Goal: Task Accomplishment & Management: Complete application form

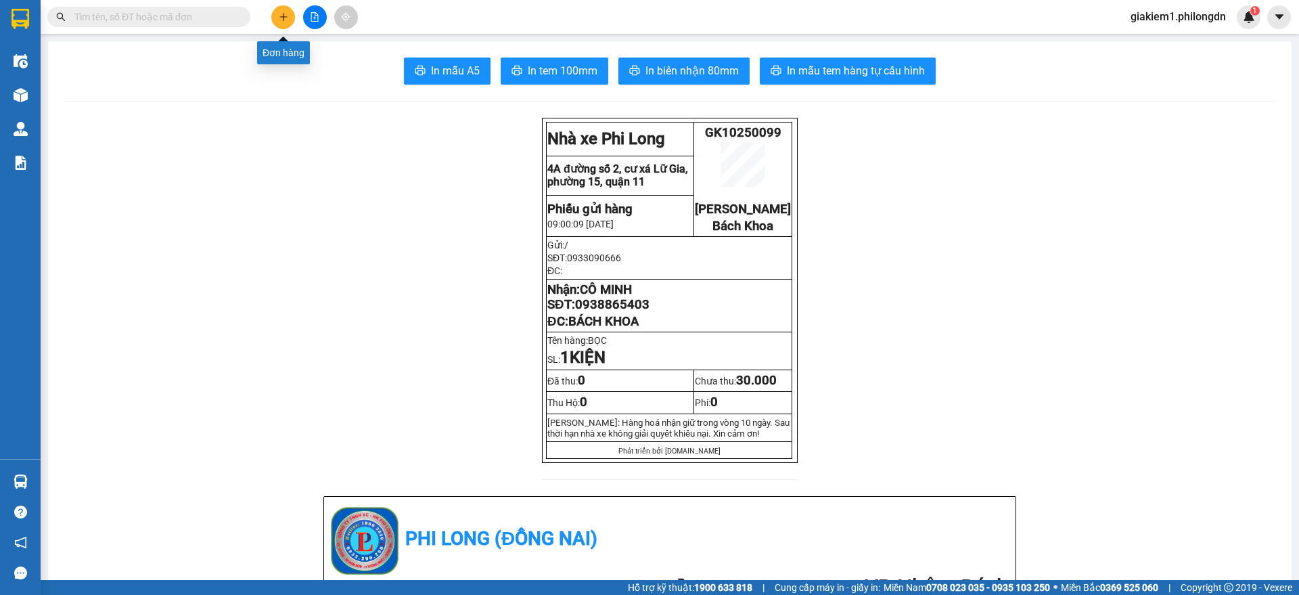
click at [282, 15] on icon "plus" at bounding box center [283, 16] width 9 height 9
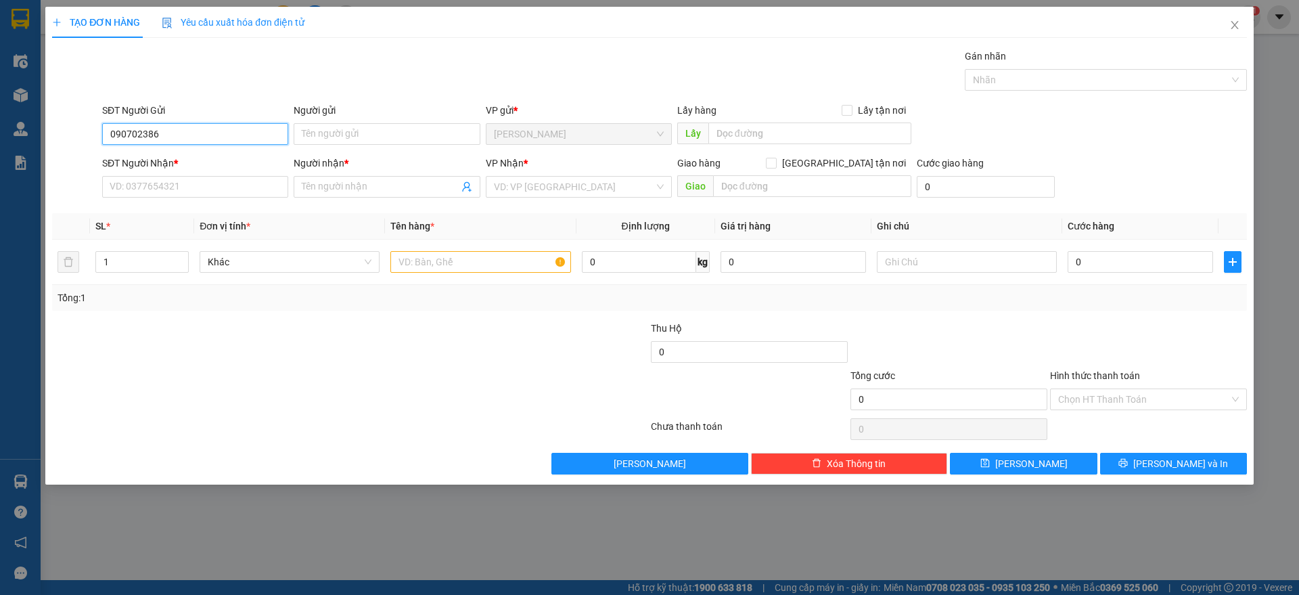
click at [143, 131] on input "090702386" at bounding box center [195, 134] width 186 height 22
type input "0907023486"
click at [207, 166] on div "0907023486 - ." at bounding box center [195, 161] width 170 height 15
type input "."
type input "0902684584"
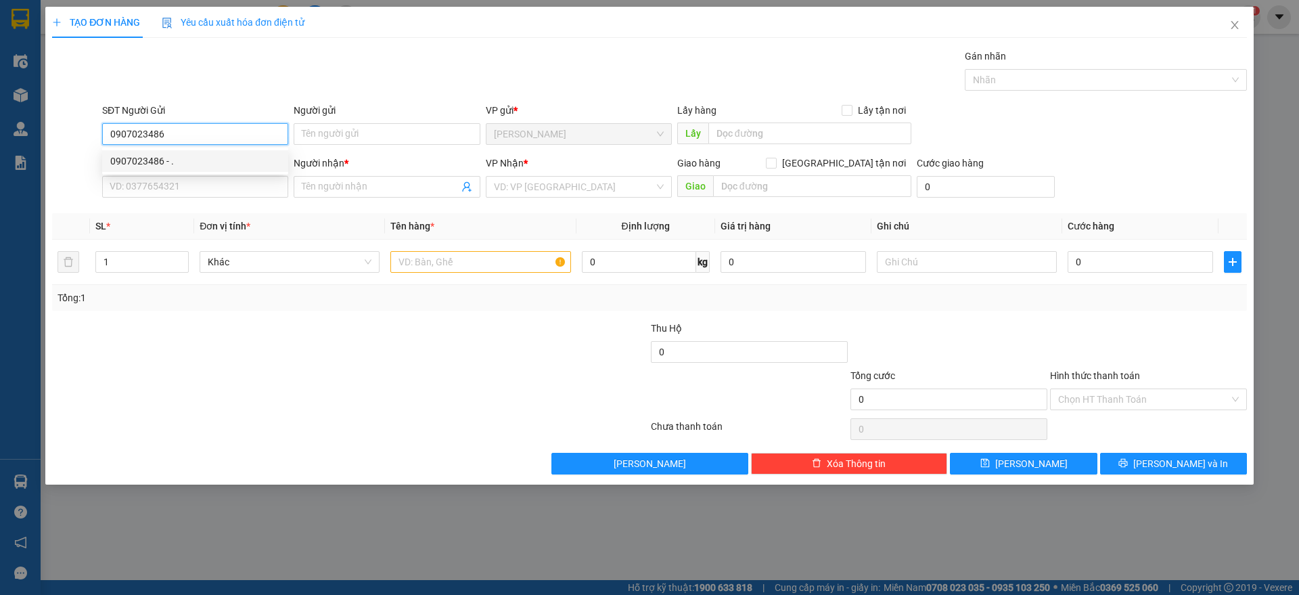
type input "THÚY ANH"
checkbox input "true"
type input "351/8 [PERSON_NAME] P13 Q3"
type input "80.000"
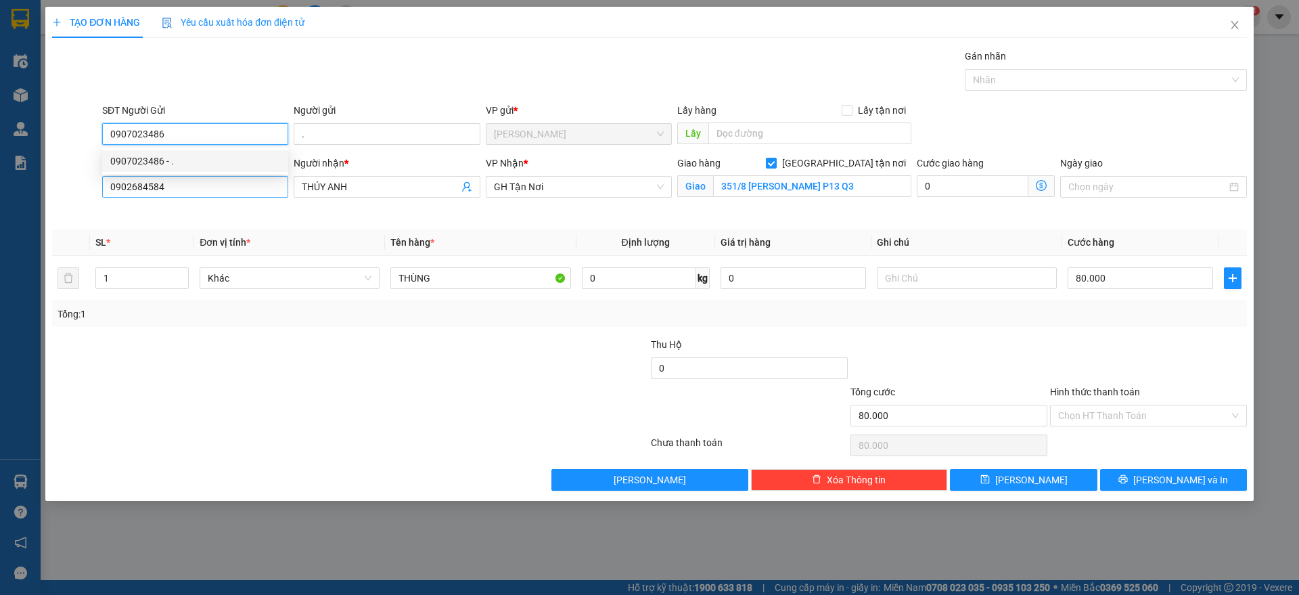
type input "0907023486"
click at [208, 190] on input "0902684584" at bounding box center [195, 187] width 186 height 22
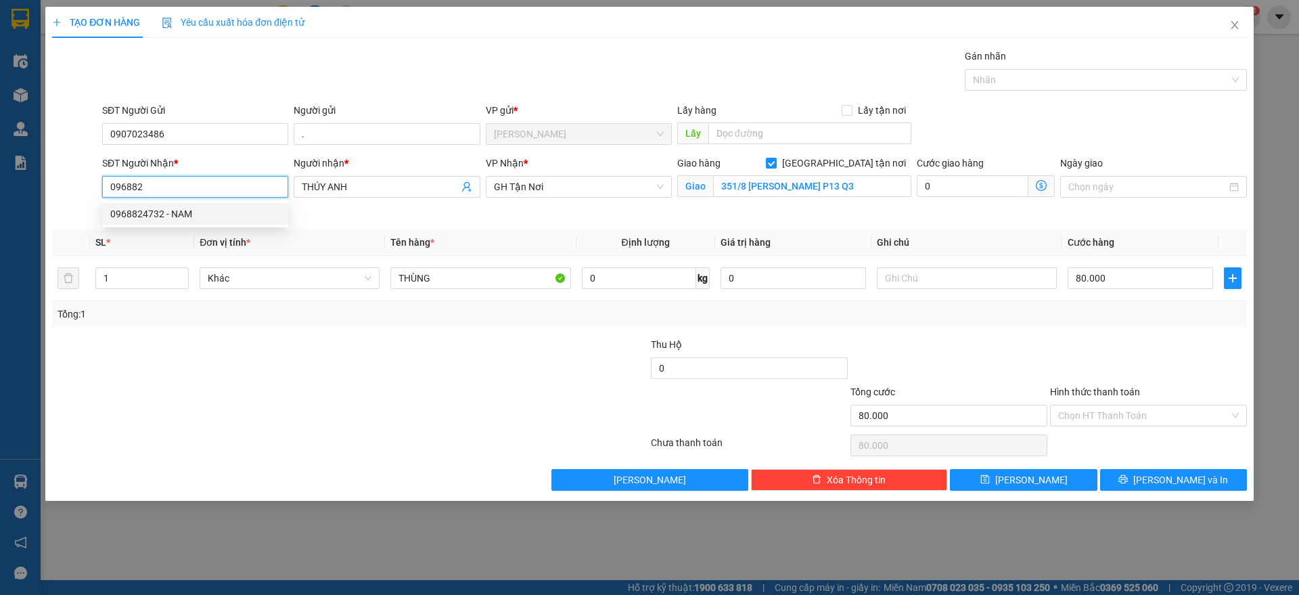
click at [222, 214] on div "0968824732 - NAM" at bounding box center [195, 213] width 170 height 15
type input "0968824732"
type input "NAM"
checkbox input "false"
type input "HẾT CAO TỐC"
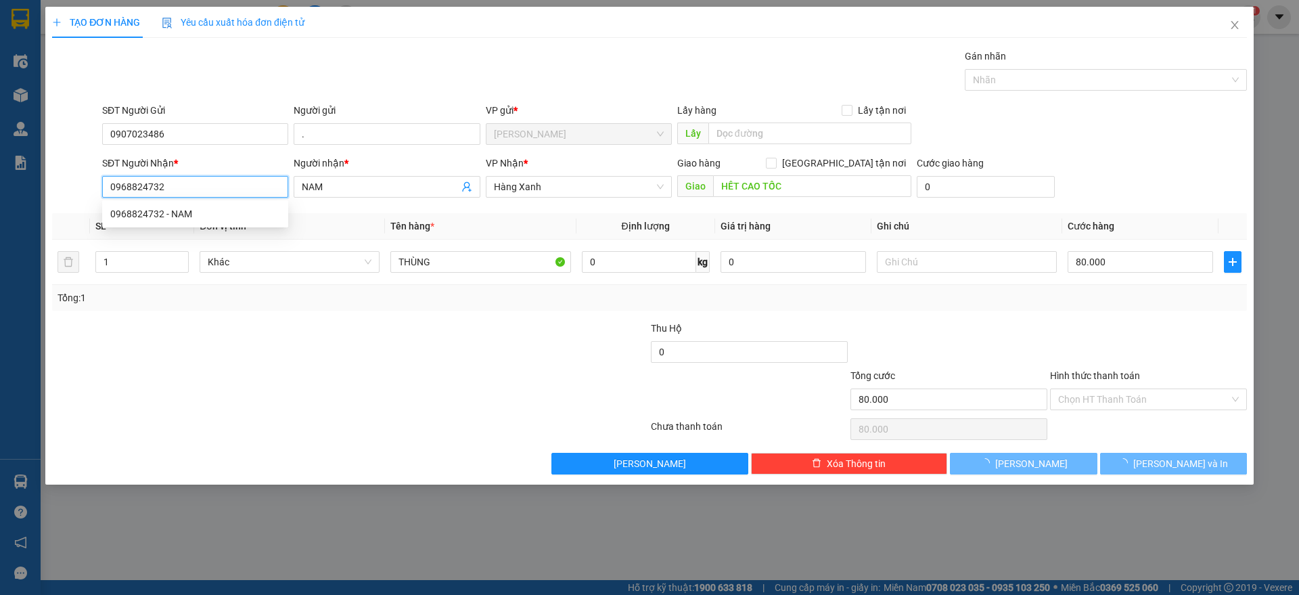
type input "40.000"
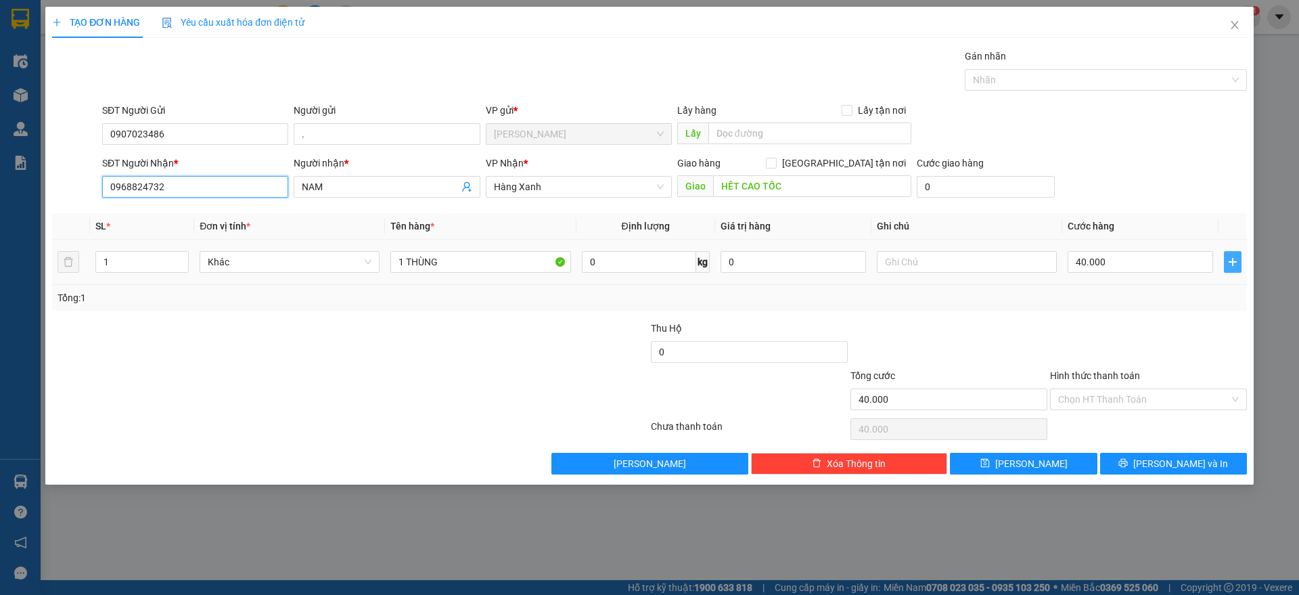
type input "0968824732"
click at [1227, 262] on icon "plus" at bounding box center [1232, 261] width 11 height 11
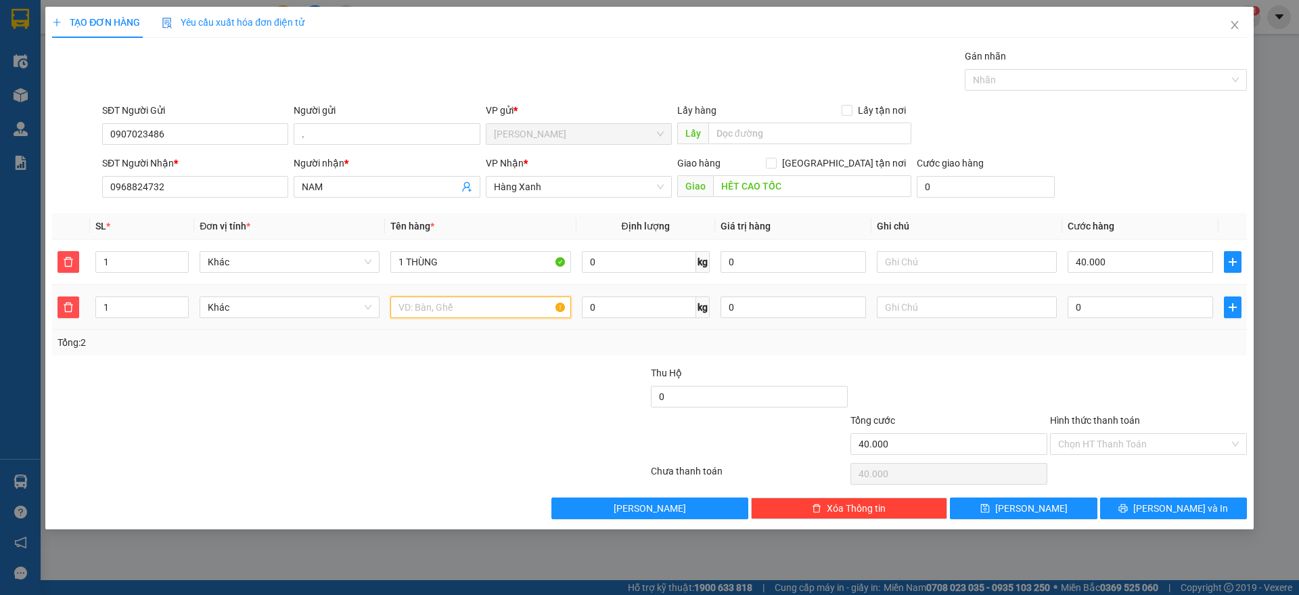
click at [471, 299] on input "text" at bounding box center [480, 307] width 180 height 22
type input "1 bao"
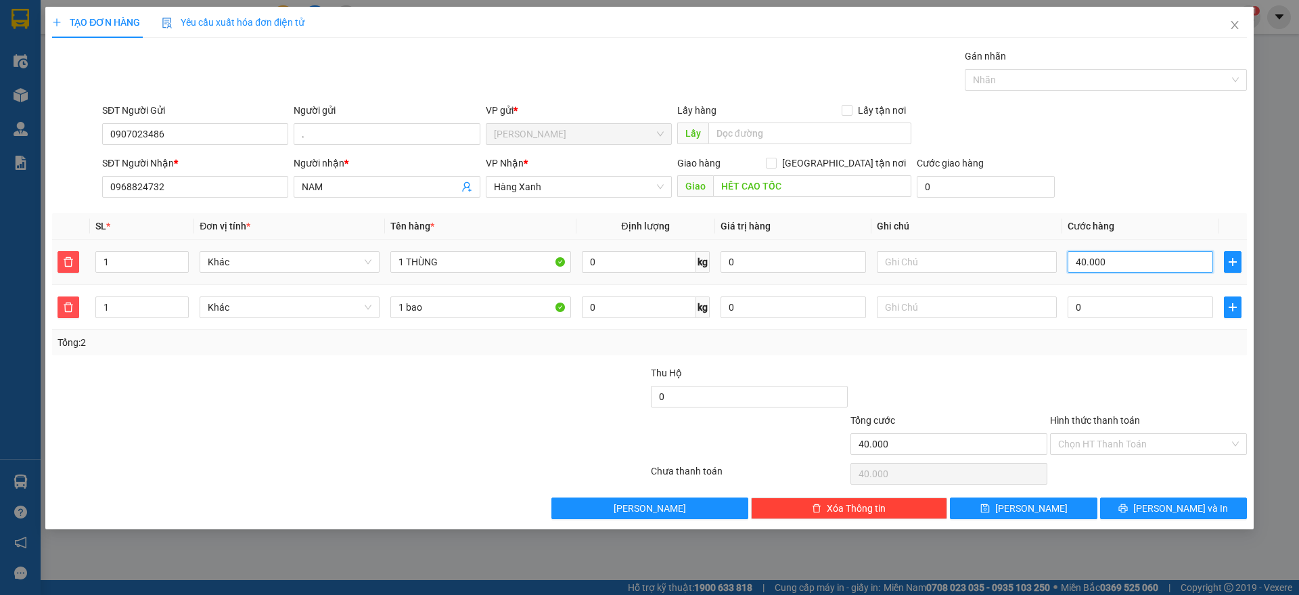
click at [1138, 258] on input "40.000" at bounding box center [1139, 262] width 145 height 22
type input "6"
type input "60"
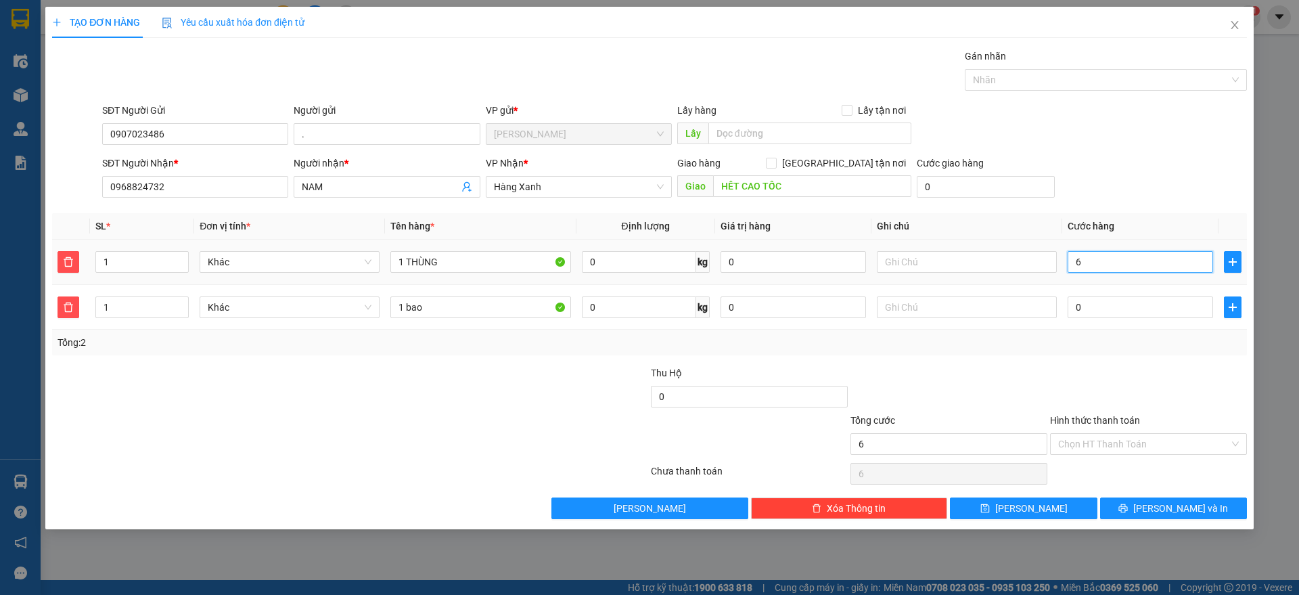
type input "60"
type input "600"
type input "6.000"
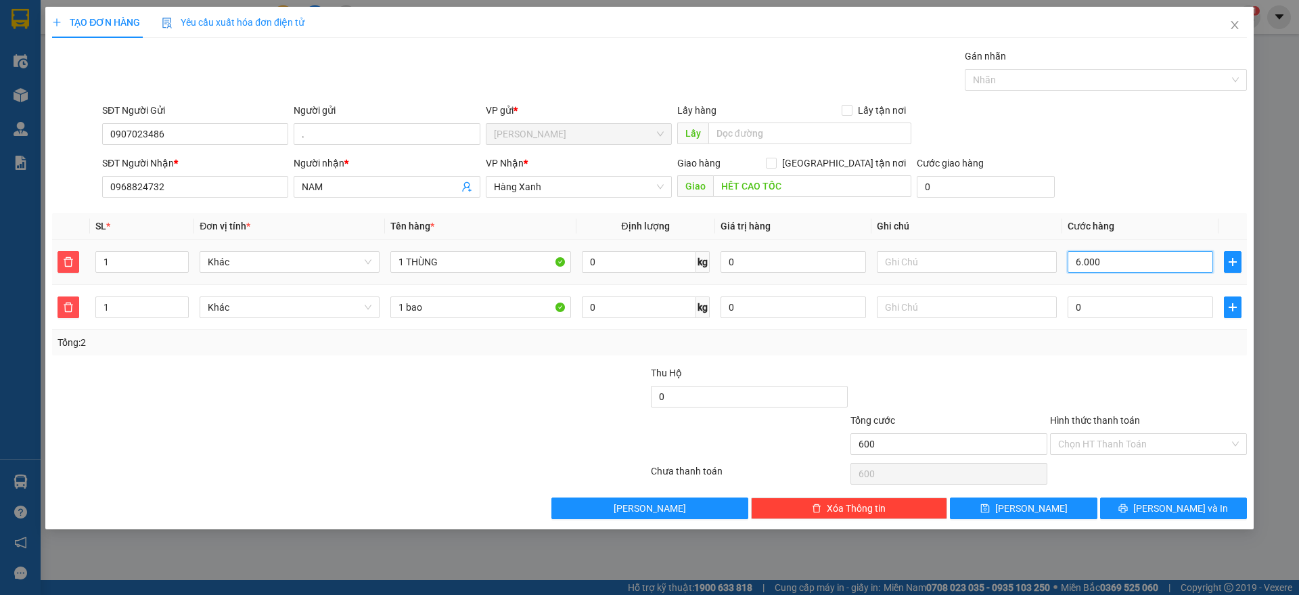
type input "6.000"
type input "60.000"
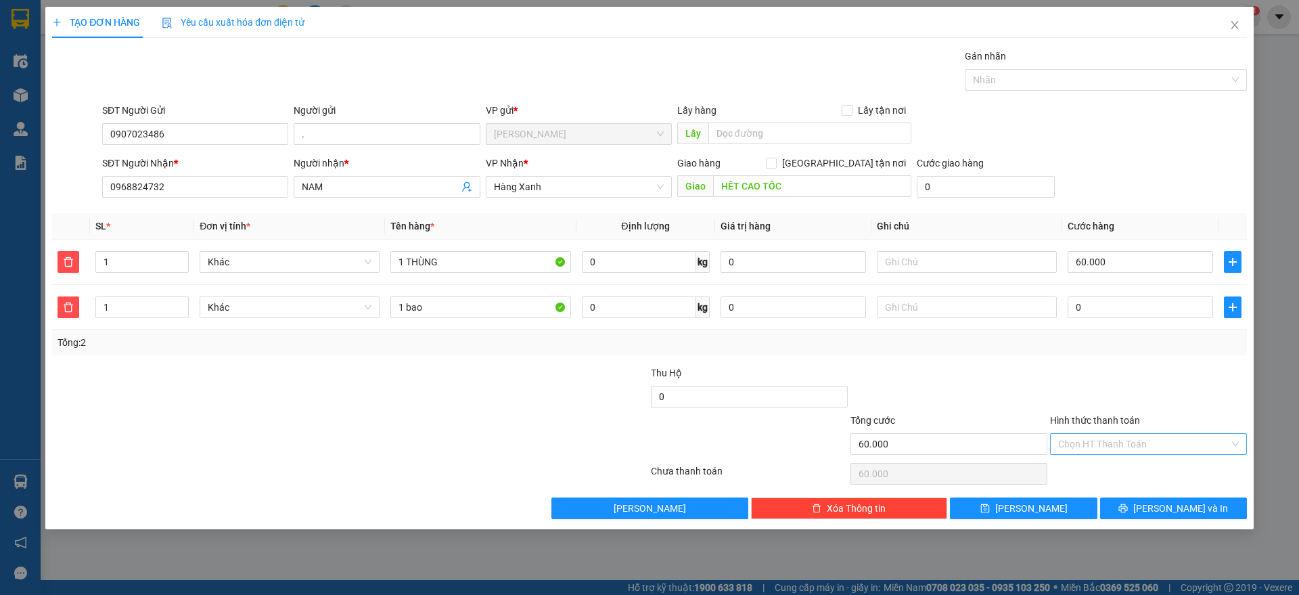
click at [1105, 443] on input "Hình thức thanh toán" at bounding box center [1143, 444] width 171 height 20
click at [1099, 466] on div "Tại văn phòng" at bounding box center [1148, 470] width 181 height 15
type input "0"
click at [1128, 510] on icon "printer" at bounding box center [1122, 507] width 9 height 9
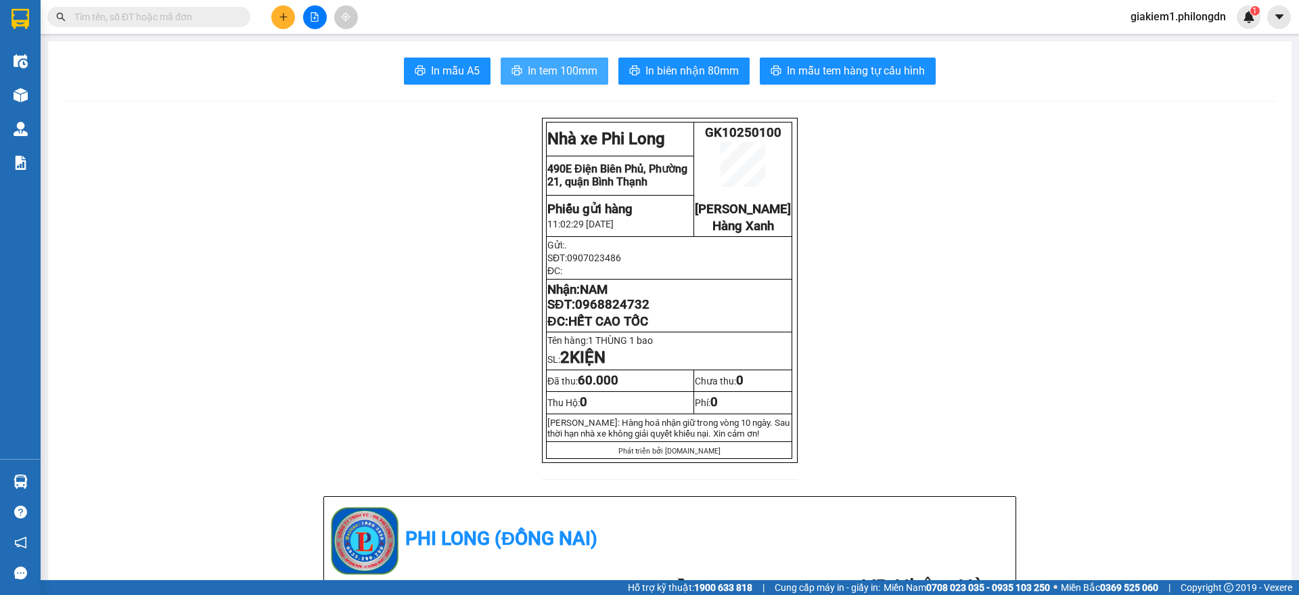
click at [518, 66] on button "In tem 100mm" at bounding box center [555, 70] width 108 height 27
click at [603, 312] on span "0968824732" at bounding box center [612, 304] width 74 height 15
copy span "0968824732"
click at [285, 12] on icon "plus" at bounding box center [283, 16] width 9 height 9
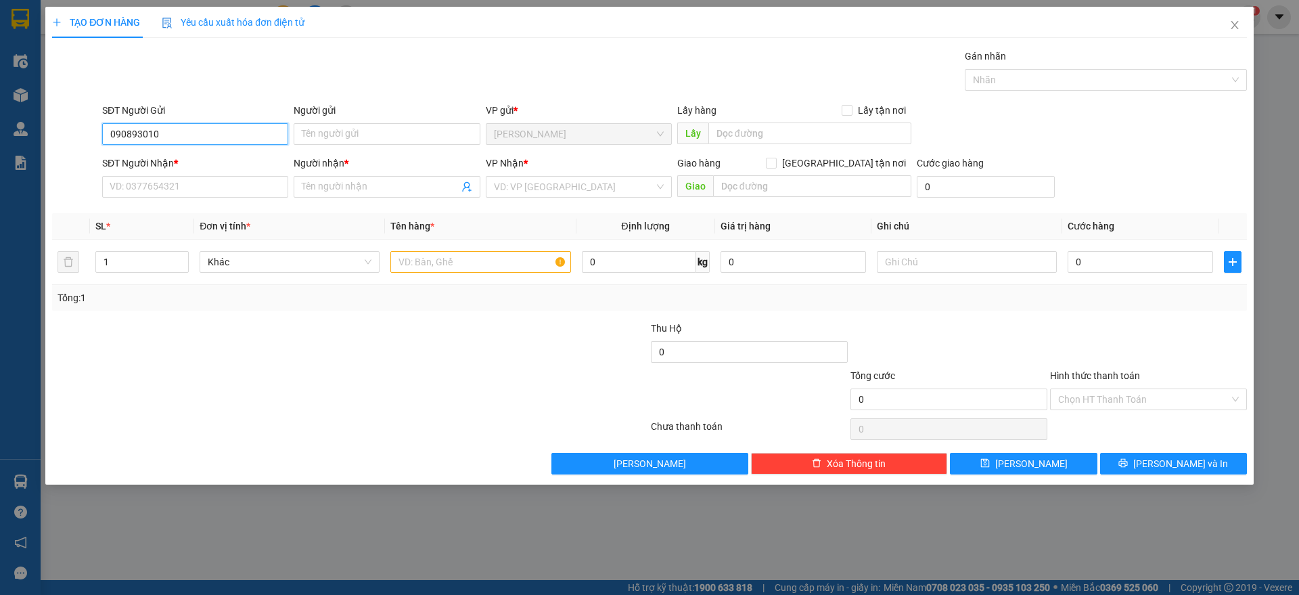
type input "0908930102"
click at [239, 162] on div "0908930102 - LAN" at bounding box center [195, 161] width 170 height 15
type input "LAN"
type input "0903723623"
type input "ANH THÂN"
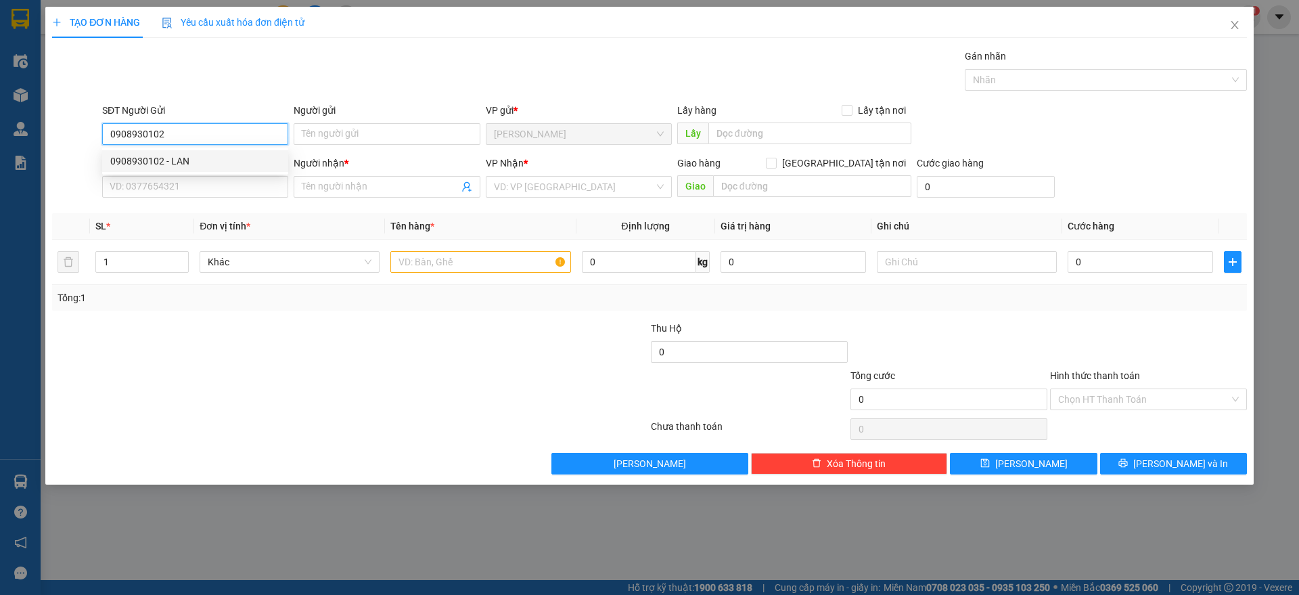
checkbox input "true"
type input "144 BÀU CÁT P14 [GEOGRAPHIC_DATA]"
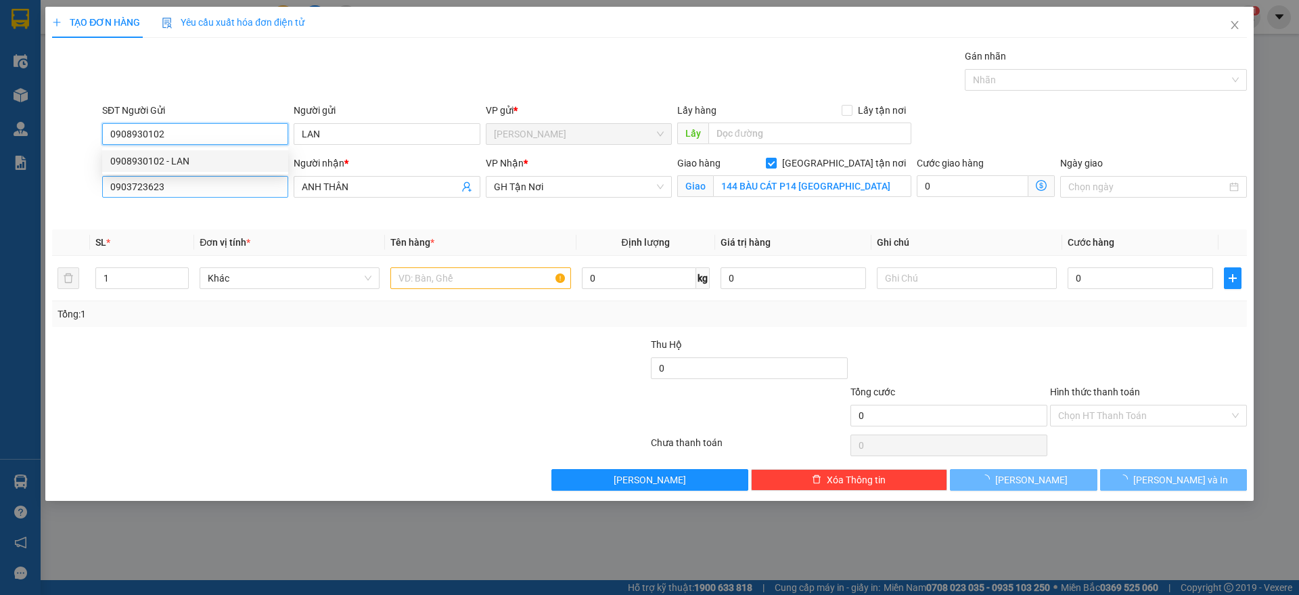
type input "200.000"
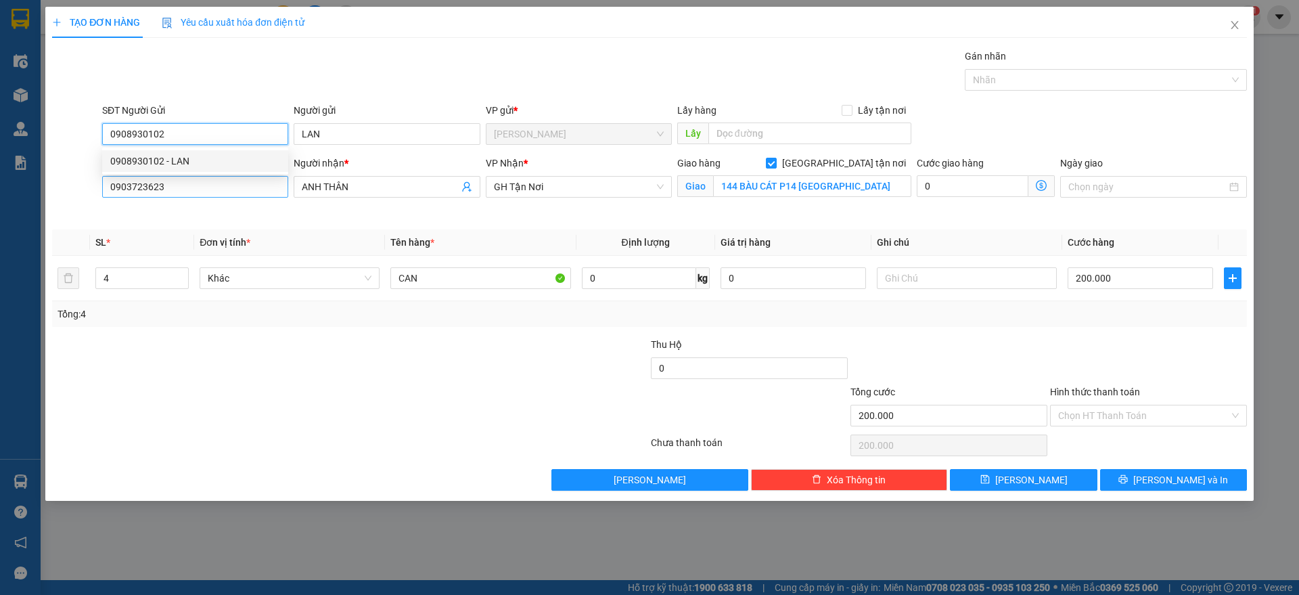
type input "0908930102"
click at [232, 189] on input "0903723623" at bounding box center [195, 187] width 186 height 22
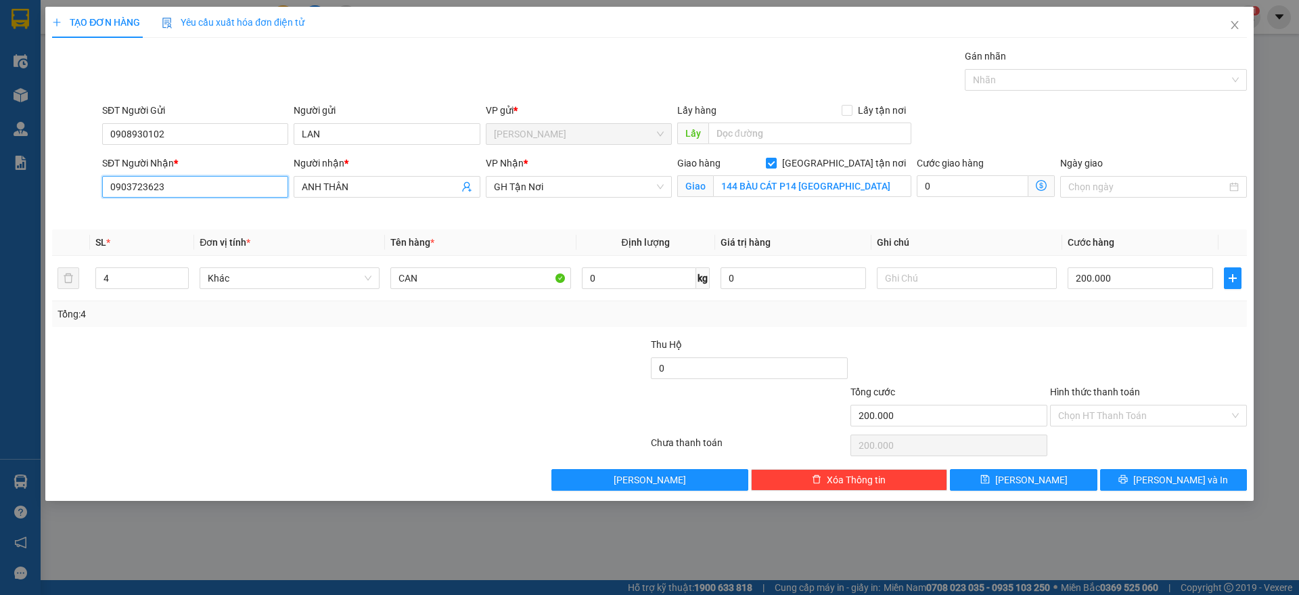
click at [232, 189] on input "0903723623" at bounding box center [195, 187] width 186 height 22
type input "0903723623"
click at [235, 218] on div "0903723623 - ANH THÂN" at bounding box center [195, 213] width 170 height 15
click at [1082, 279] on input "200.000" at bounding box center [1139, 278] width 145 height 22
type input "2"
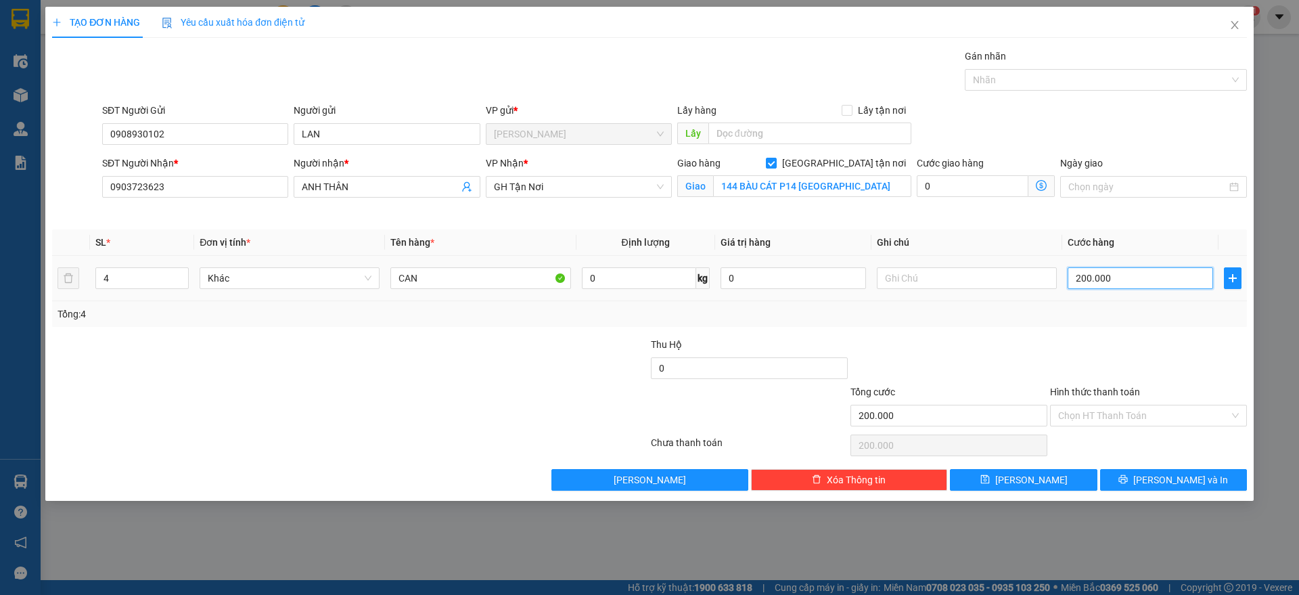
type input "2"
type input "22"
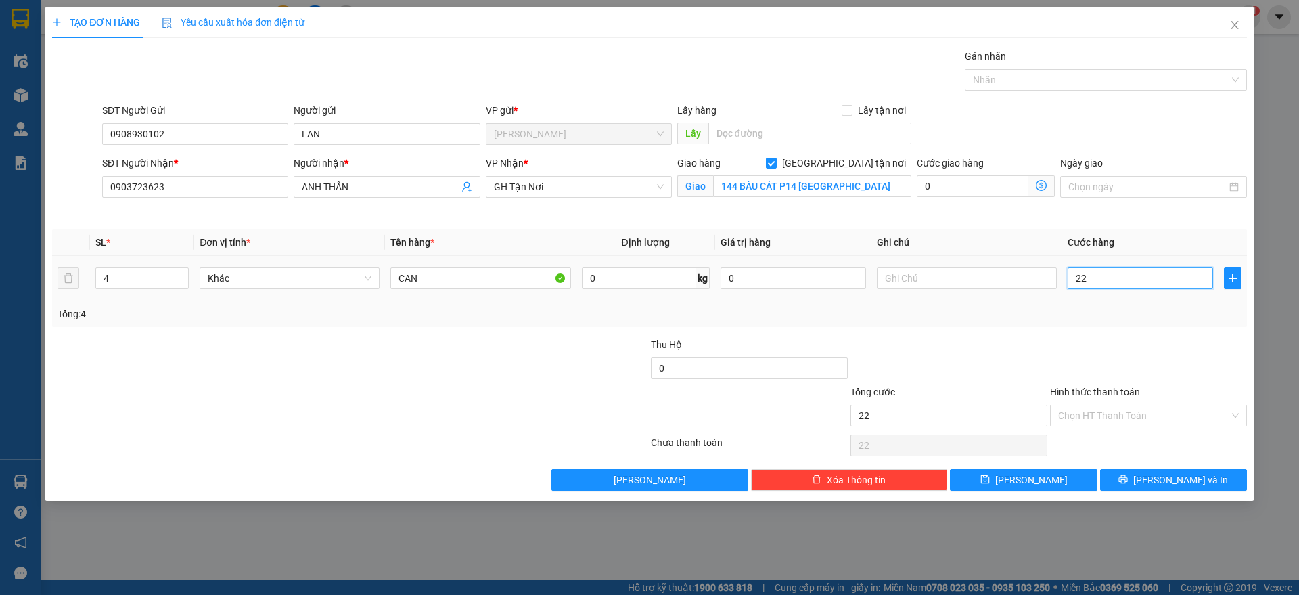
type input "220"
type input "2.200"
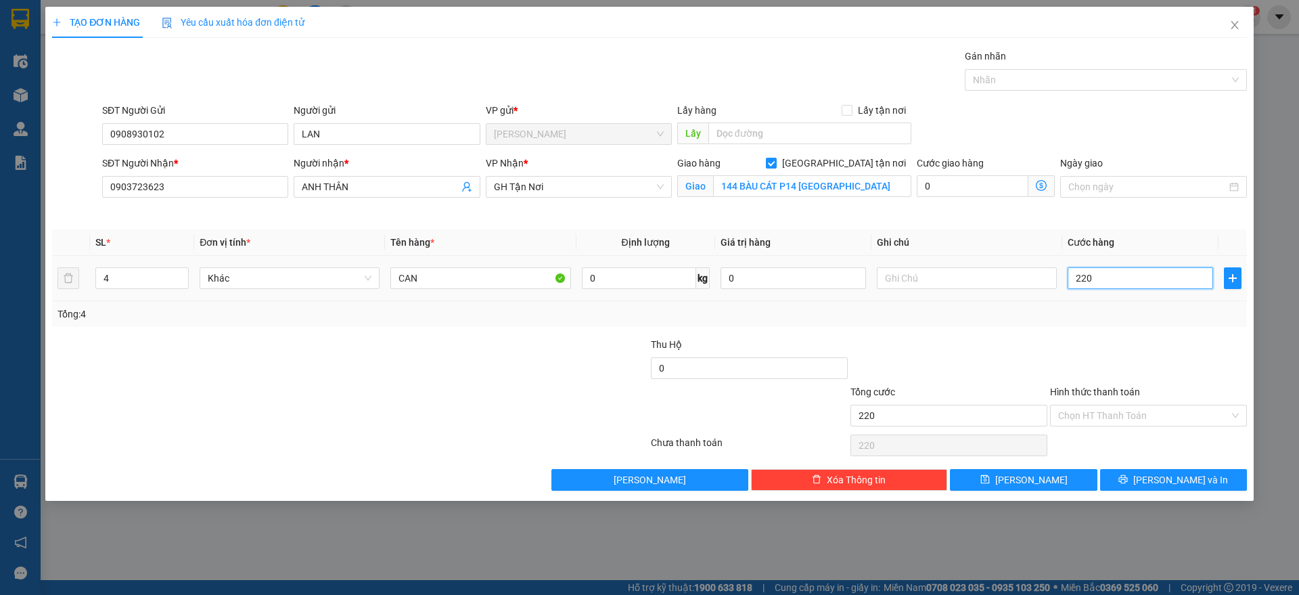
type input "2.200"
type input "22.000"
type input "220.000"
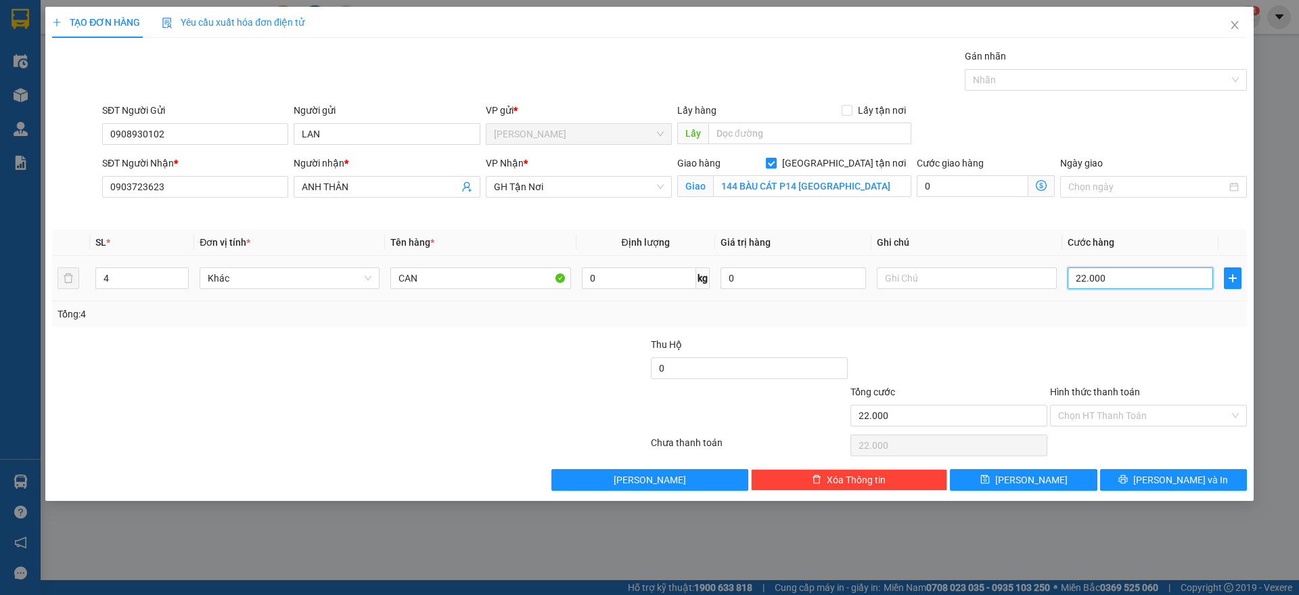
type input "220.000"
click at [1134, 415] on input "Hình thức thanh toán" at bounding box center [1143, 415] width 171 height 20
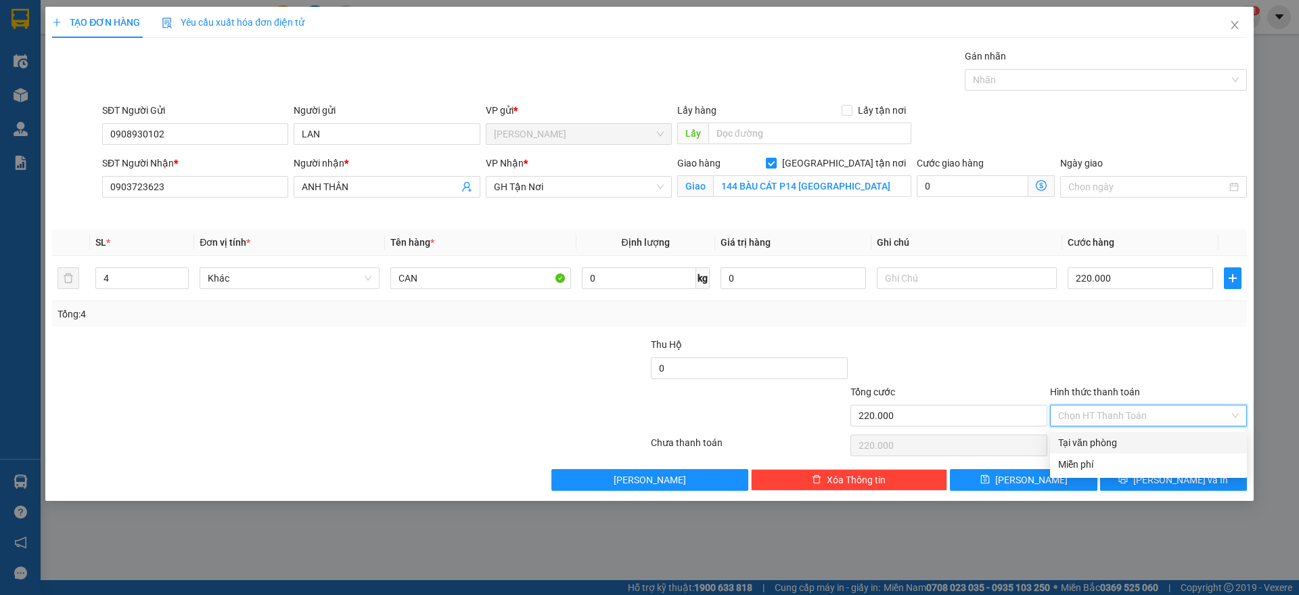
click at [1098, 445] on div "Tại văn phòng" at bounding box center [1148, 442] width 181 height 15
type input "0"
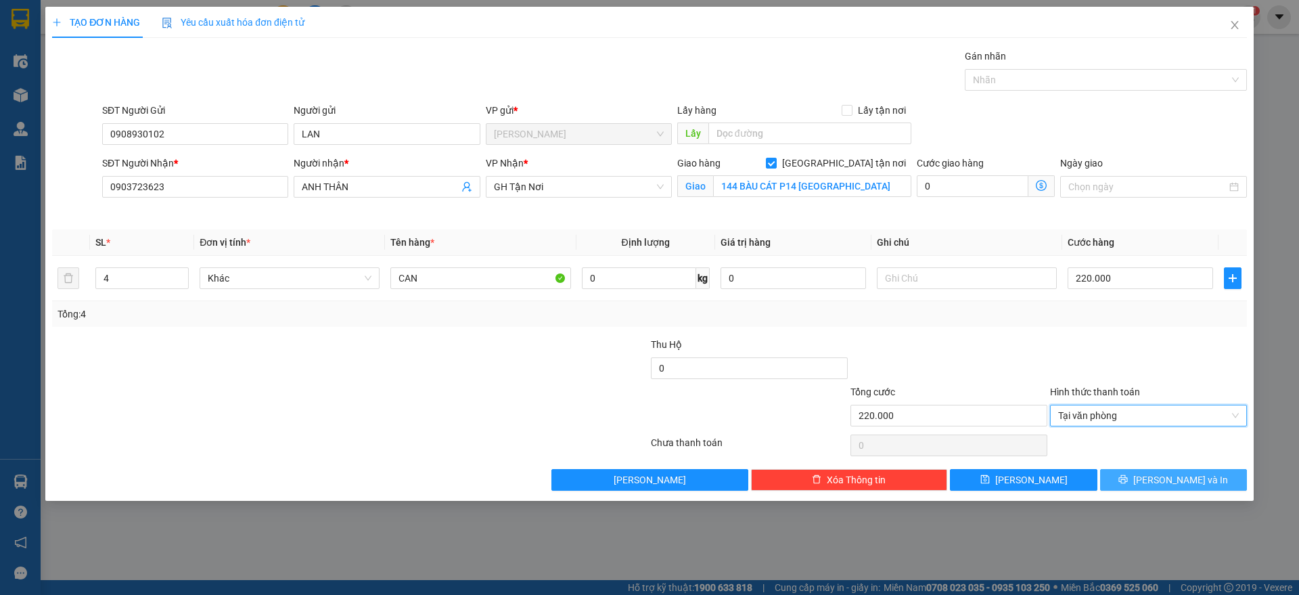
click at [1140, 480] on button "[PERSON_NAME] và In" at bounding box center [1173, 480] width 147 height 22
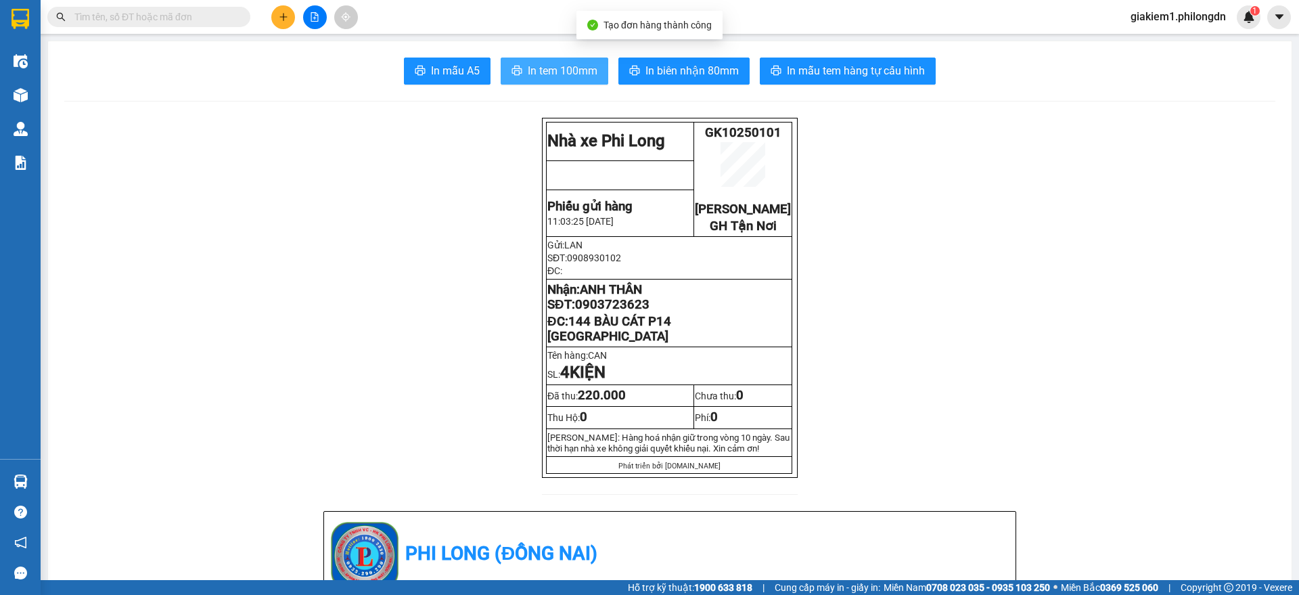
click at [576, 76] on span "In tem 100mm" at bounding box center [563, 70] width 70 height 17
click at [611, 312] on span "0903723623" at bounding box center [612, 304] width 74 height 15
click at [623, 312] on span "0903723623" at bounding box center [612, 304] width 74 height 15
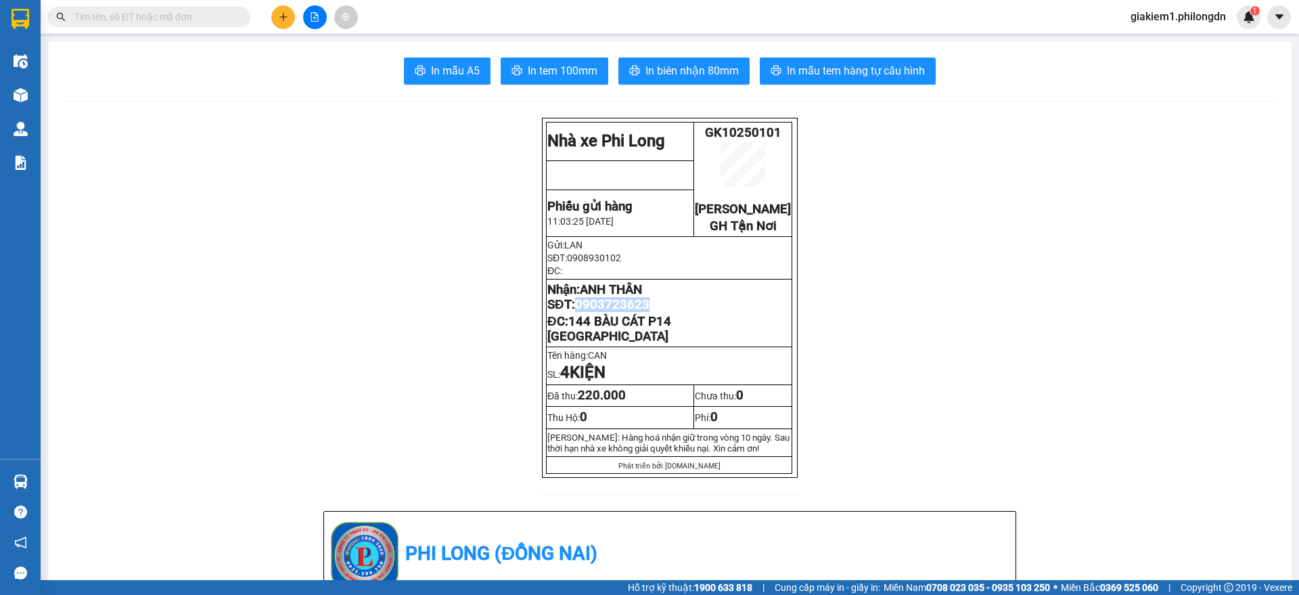
copy span "0903723623"
click at [273, 12] on div at bounding box center [314, 17] width 101 height 24
click at [277, 14] on button at bounding box center [283, 17] width 24 height 24
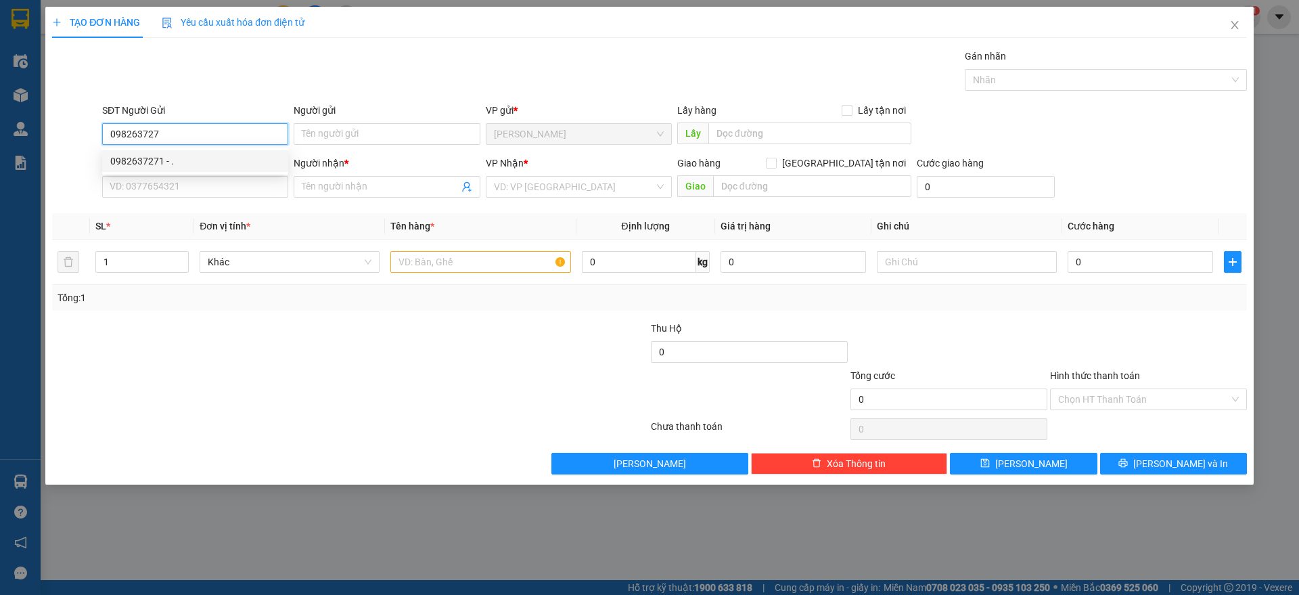
click at [230, 156] on div "0982637271 - ." at bounding box center [195, 161] width 170 height 15
type input "0982637271"
type input "."
type input "0984862426"
type input "bích"
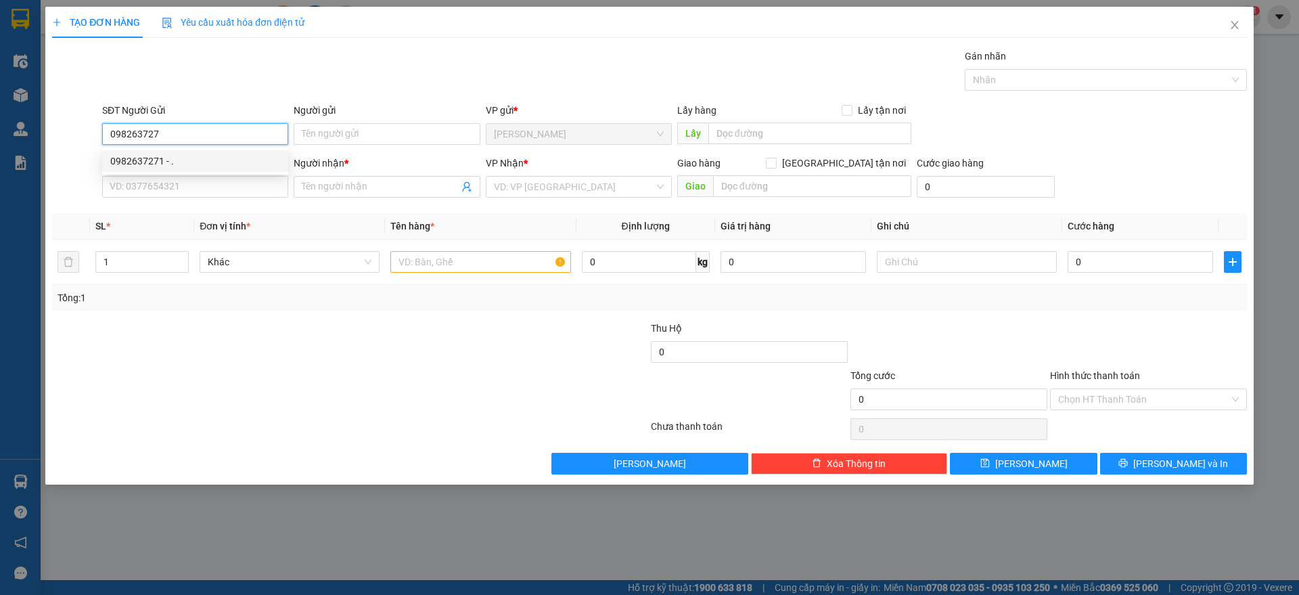
checkbox input "true"
type input "82/4/2 ĐƯỜNG 2 TRƯỜNG [GEOGRAPHIC_DATA]"
type input "80.000"
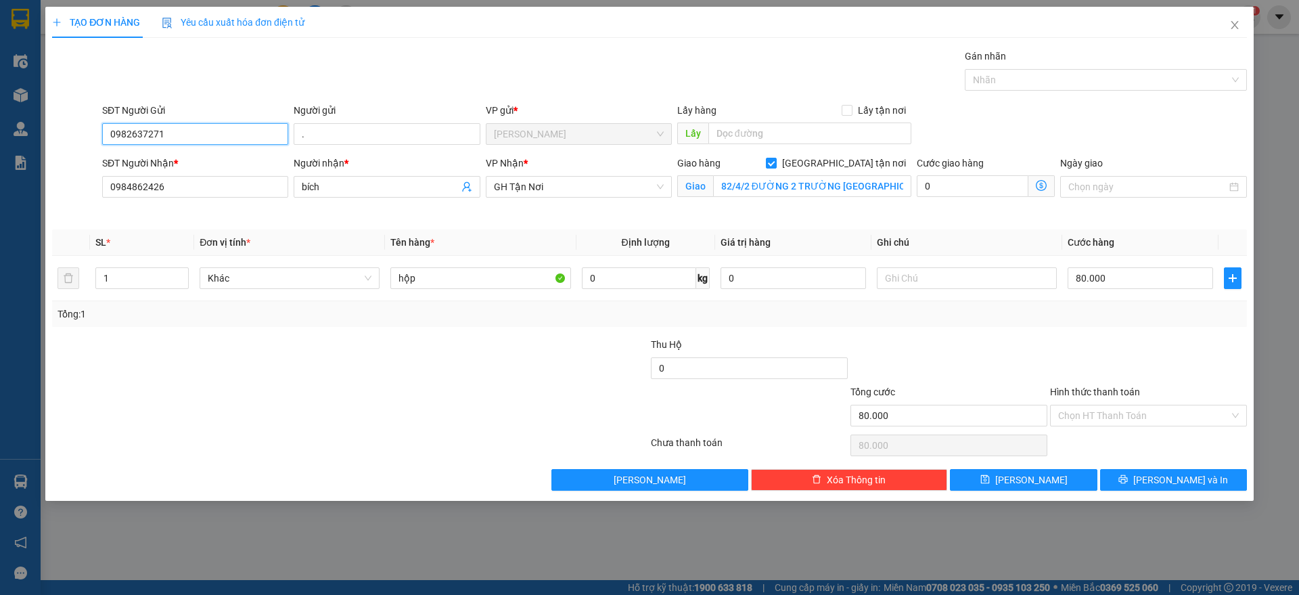
type input "0982637271"
click at [228, 198] on div "SĐT Người Nhận * 0984862426" at bounding box center [195, 179] width 186 height 47
click at [849, 189] on input "82/4/2 ĐƯỜNG 2 TRƯỜNG [GEOGRAPHIC_DATA]" at bounding box center [812, 186] width 198 height 22
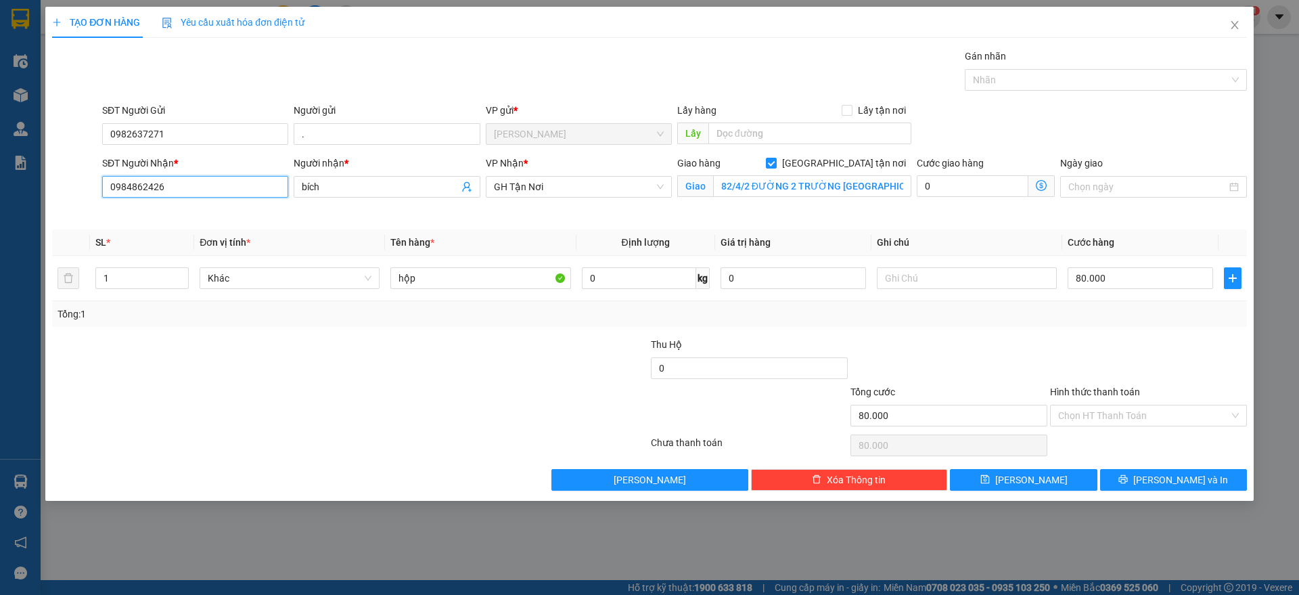
click at [180, 188] on input "0984862426" at bounding box center [195, 187] width 186 height 22
click at [1236, 24] on icon "close" at bounding box center [1234, 25] width 11 height 11
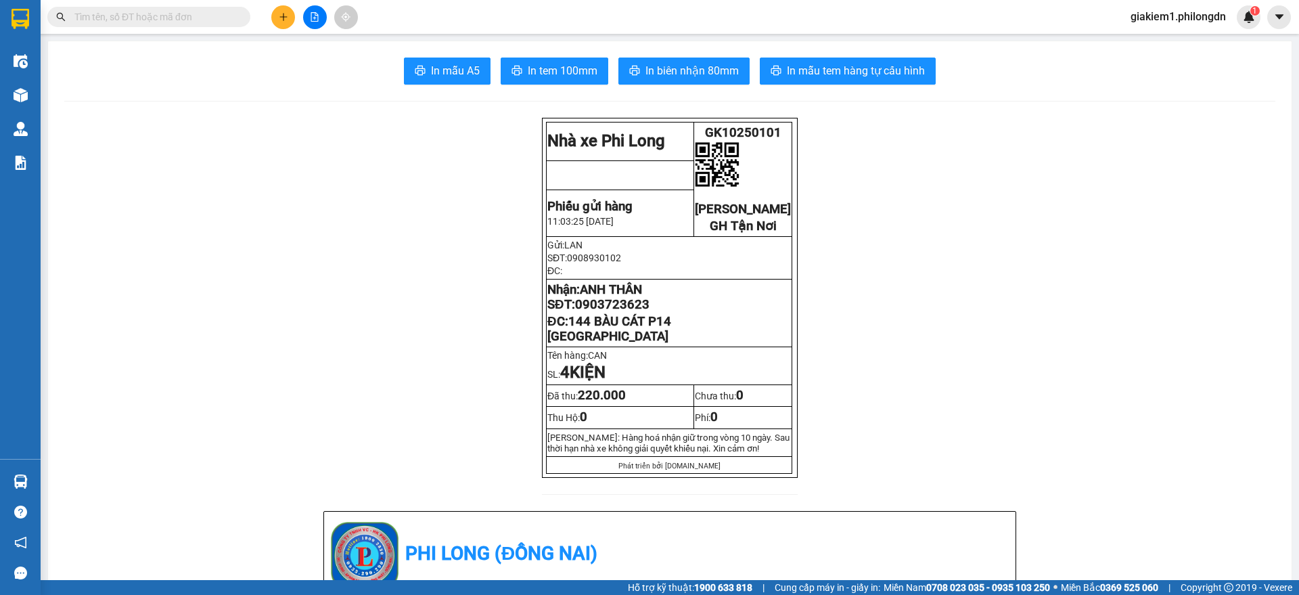
drag, startPoint x: 195, startPoint y: 9, endPoint x: 200, endPoint y: 30, distance: 21.5
click at [196, 9] on input "text" at bounding box center [154, 16] width 160 height 15
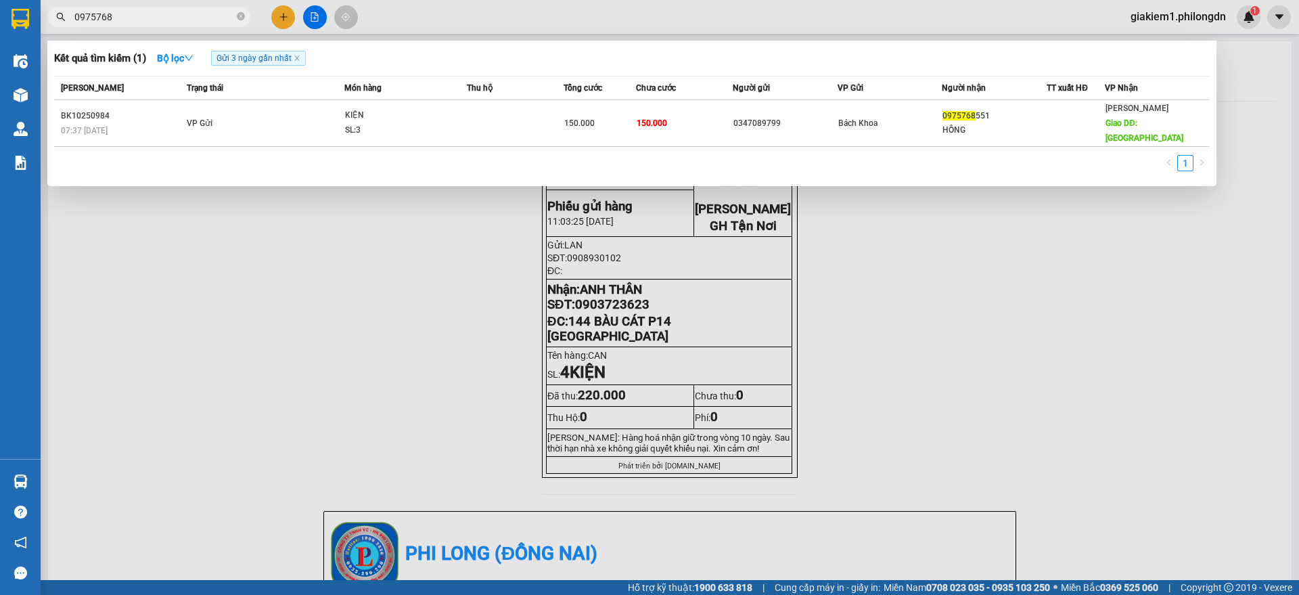
type input "0975768"
click at [444, 438] on div at bounding box center [649, 297] width 1299 height 595
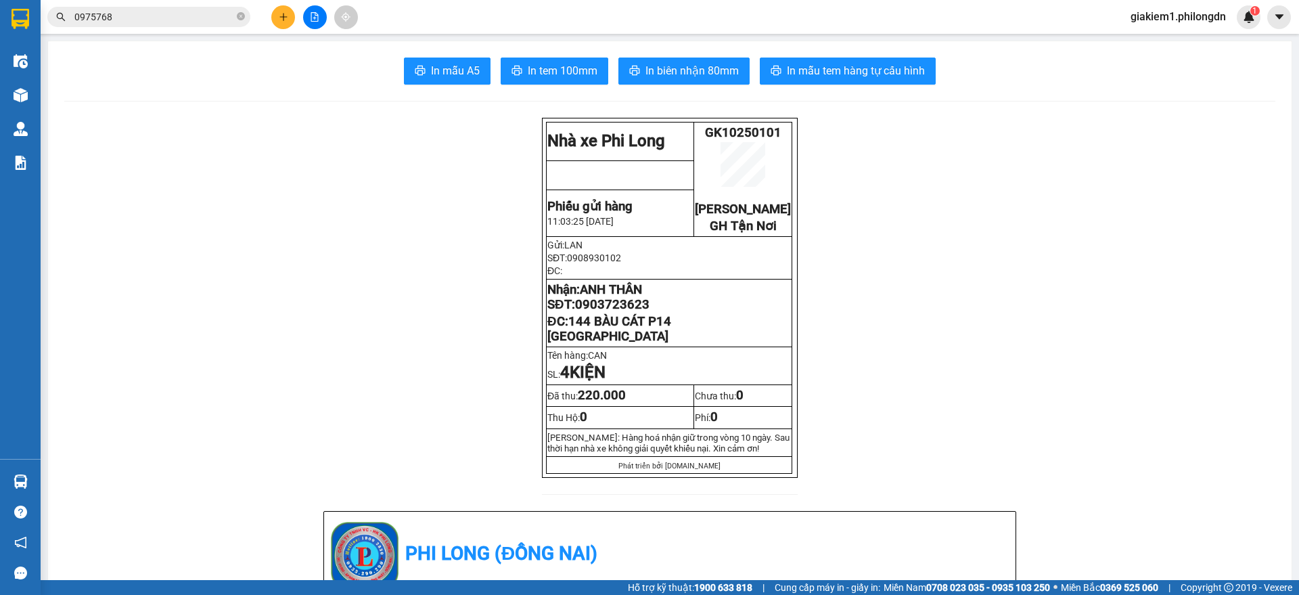
click at [280, 12] on icon "plus" at bounding box center [283, 16] width 9 height 9
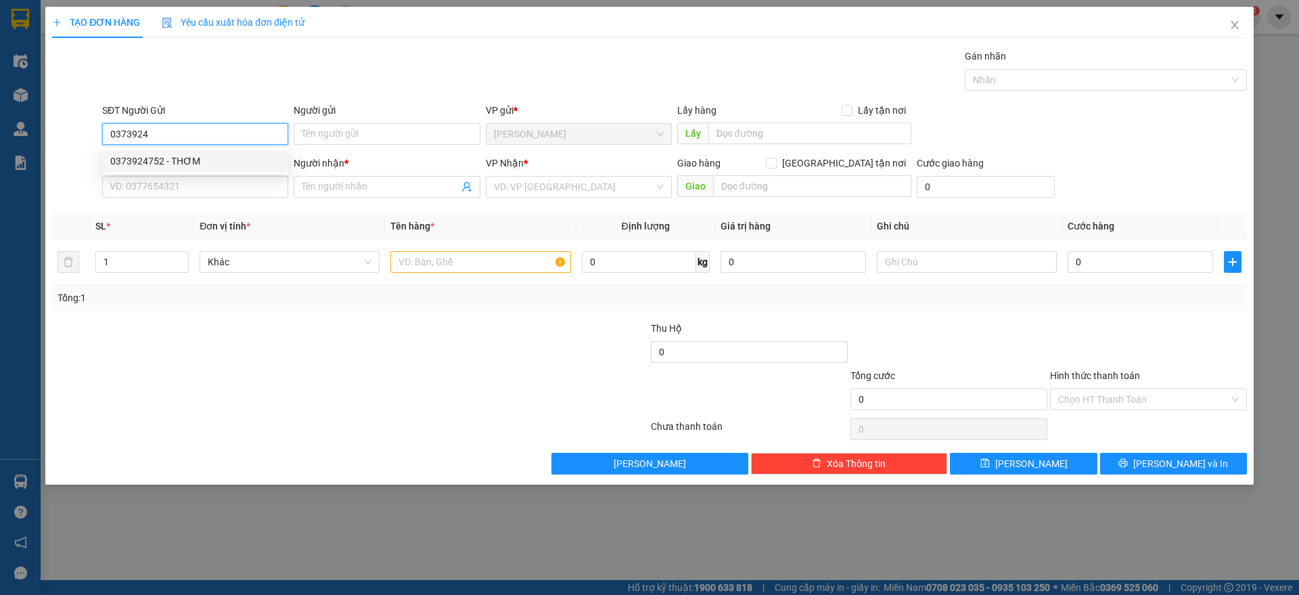
click at [178, 156] on div "0373924752 - THƠM" at bounding box center [195, 161] width 170 height 15
type input "0373924752"
type input "THƠM"
type input "0865812128"
type input "[PERSON_NAME]"
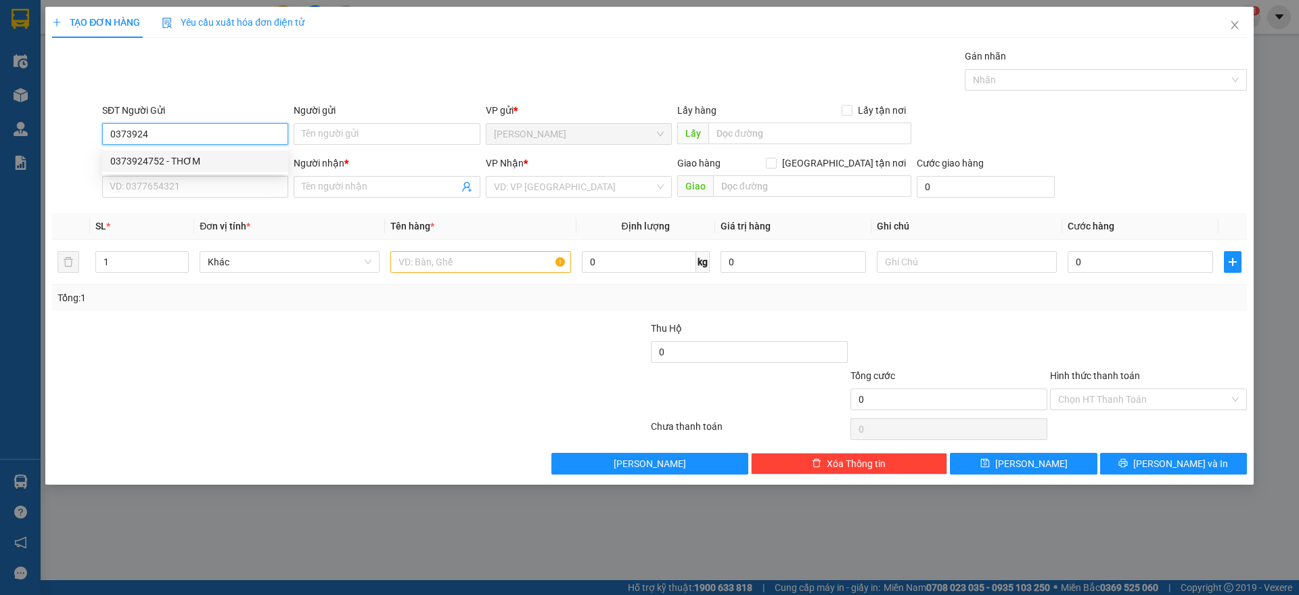
checkbox input "true"
type input "24/1/8 ĐƯỜNG 23, HIỆP BÌNH CHÁNH THỦ [GEOGRAPHIC_DATA]"
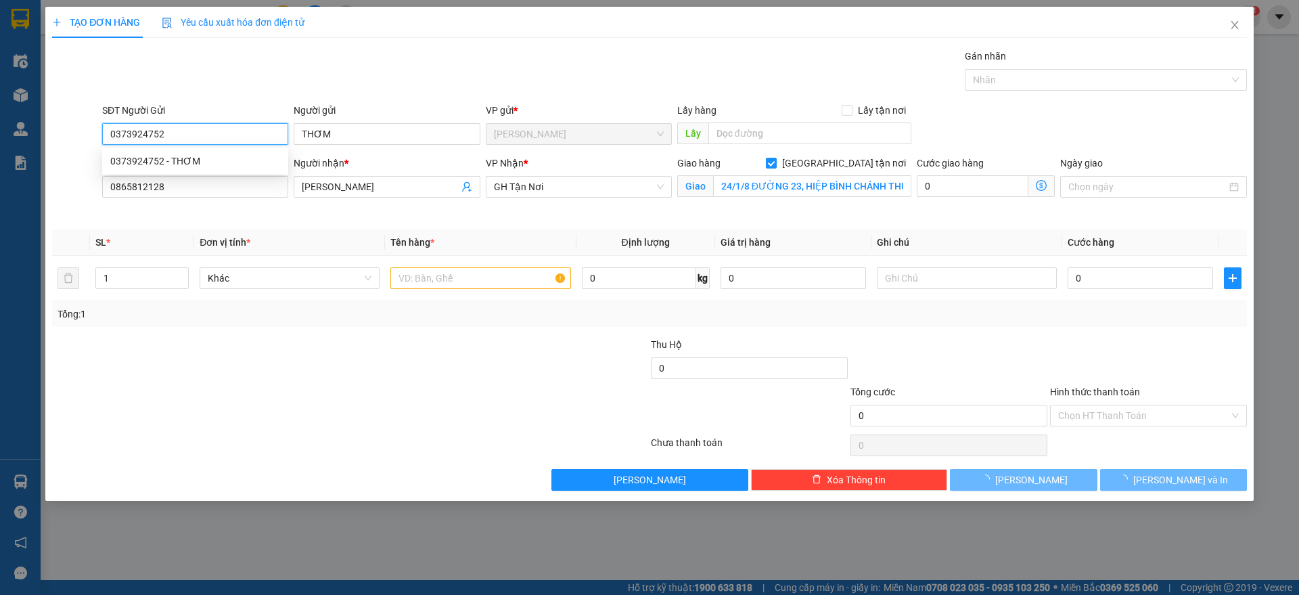
type input "80.000"
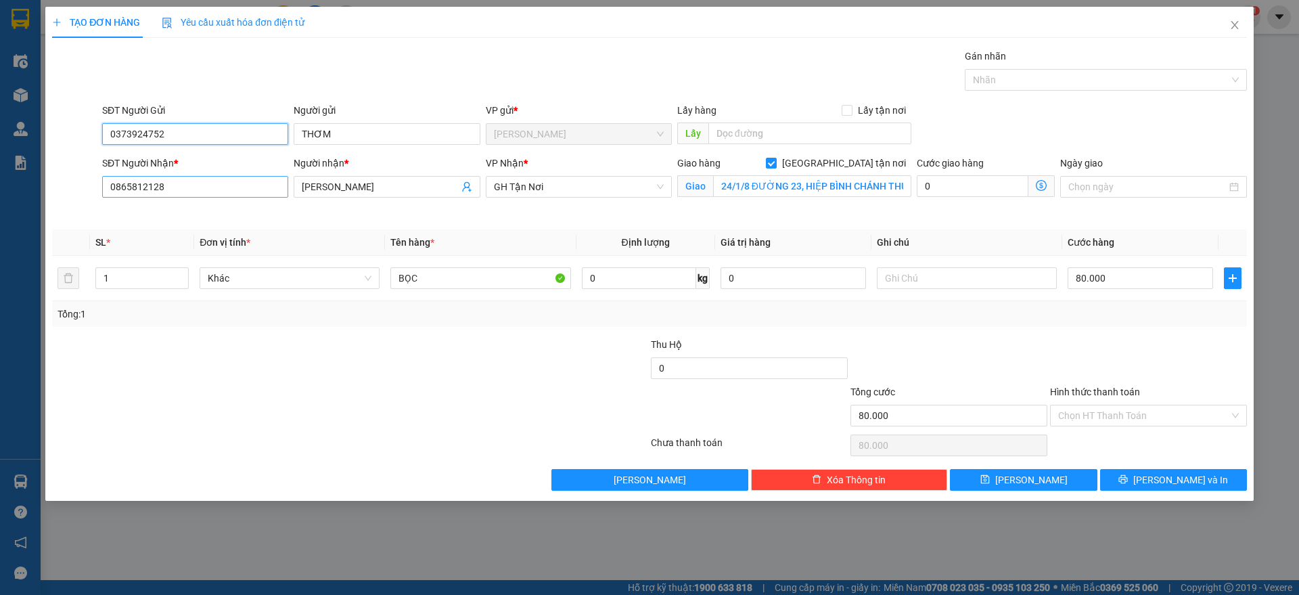
type input "0373924752"
click at [181, 182] on input "0865812128" at bounding box center [195, 187] width 186 height 22
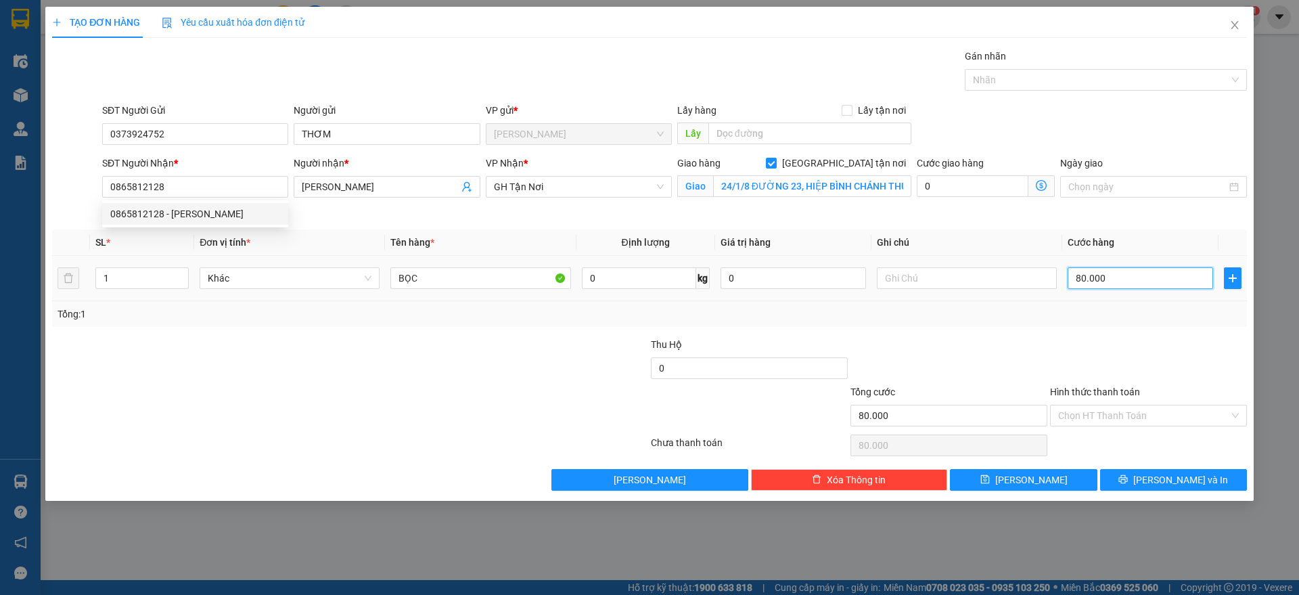
click at [1126, 275] on input "80.000" at bounding box center [1139, 278] width 145 height 22
type input "9"
type input "90"
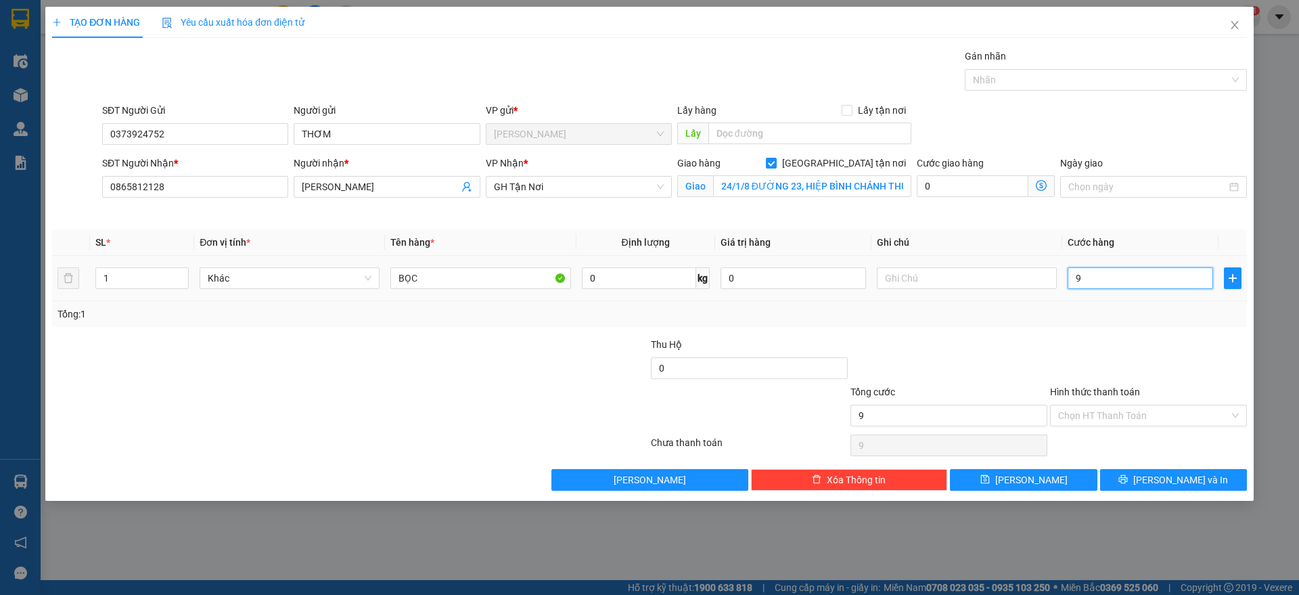
type input "90"
type input "900"
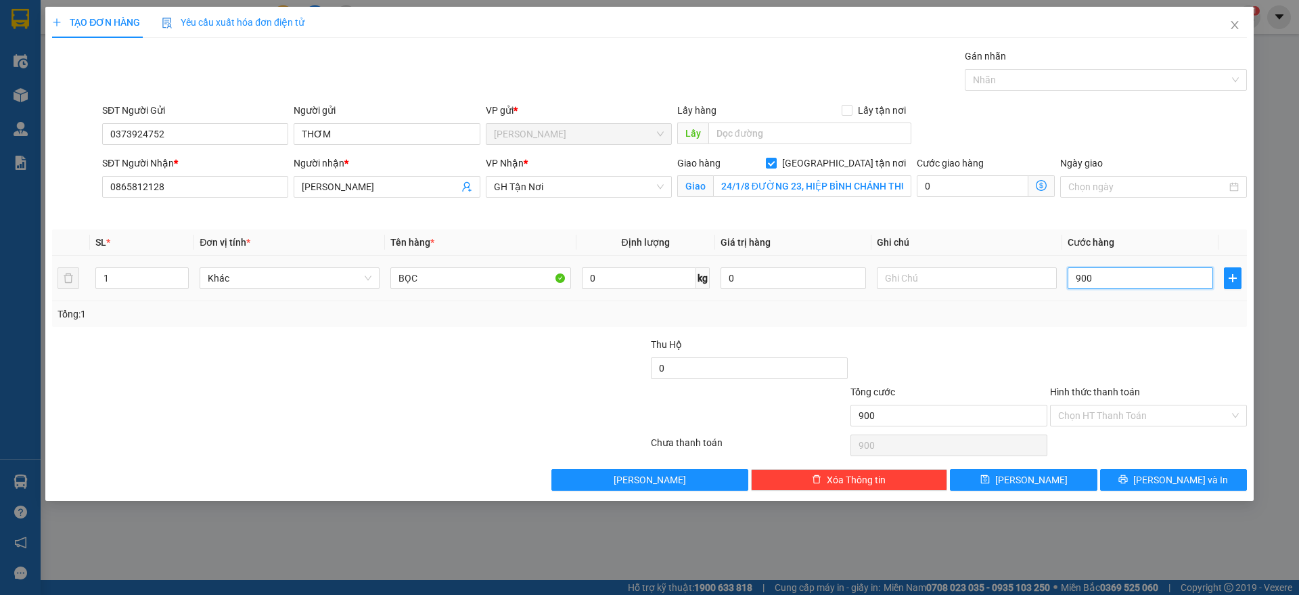
type input "9.000"
type input "90.000"
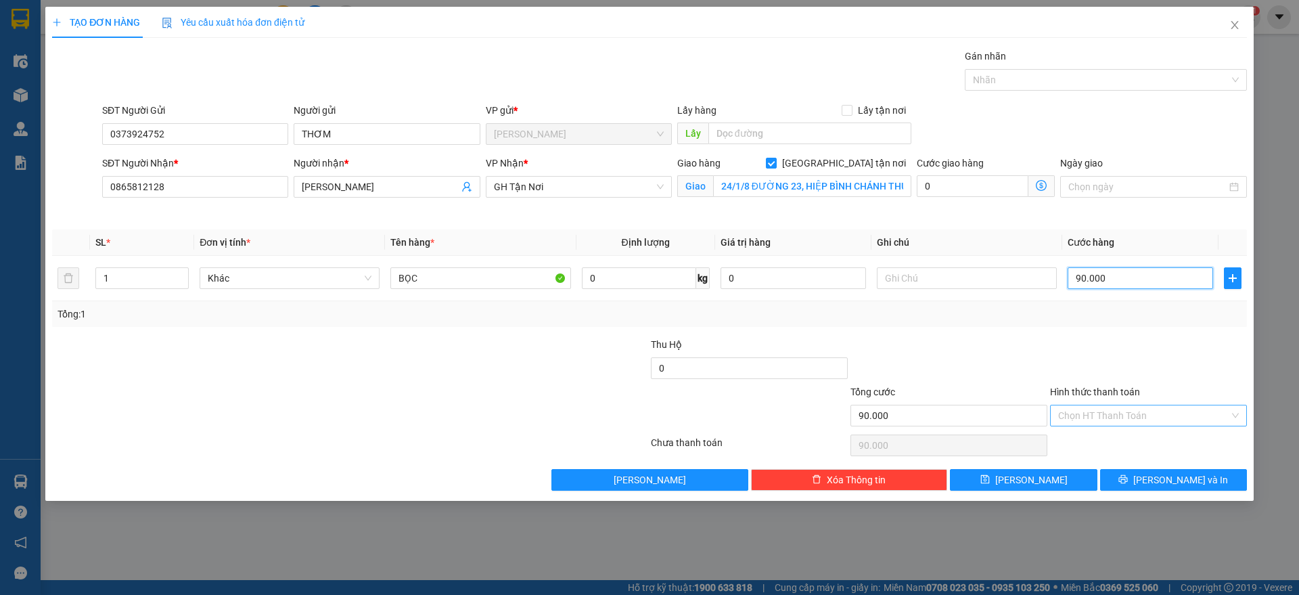
type input "90.000"
click at [1114, 421] on input "Hình thức thanh toán" at bounding box center [1143, 415] width 171 height 20
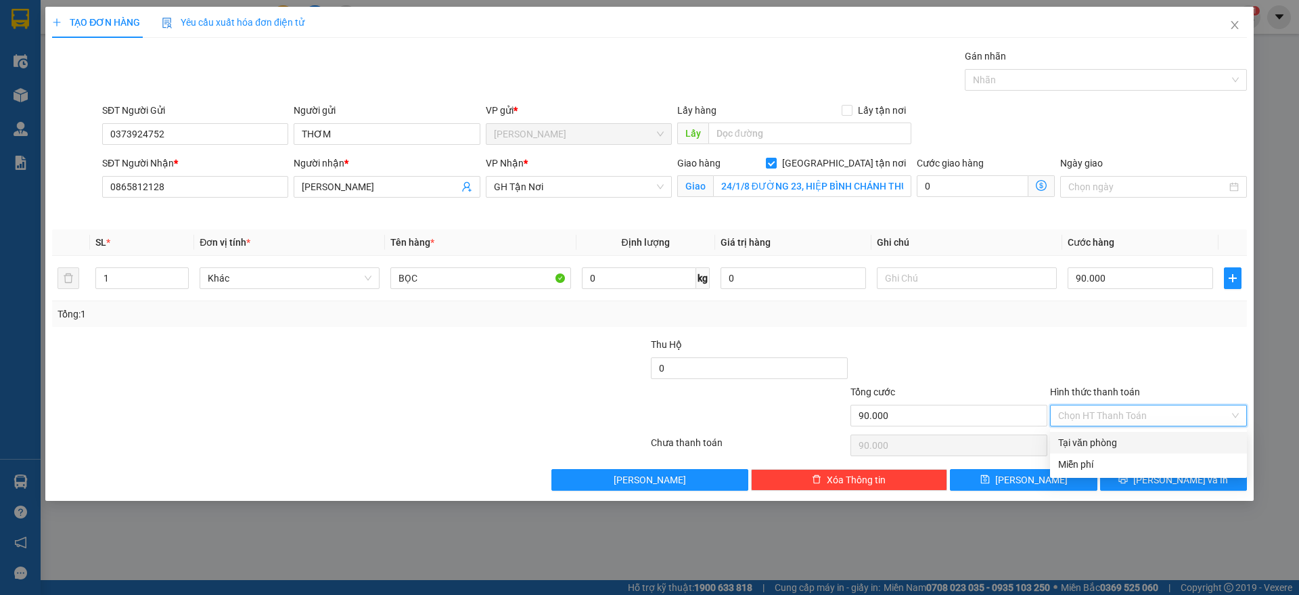
click at [1108, 442] on div "Tại văn phòng" at bounding box center [1148, 442] width 181 height 15
type input "0"
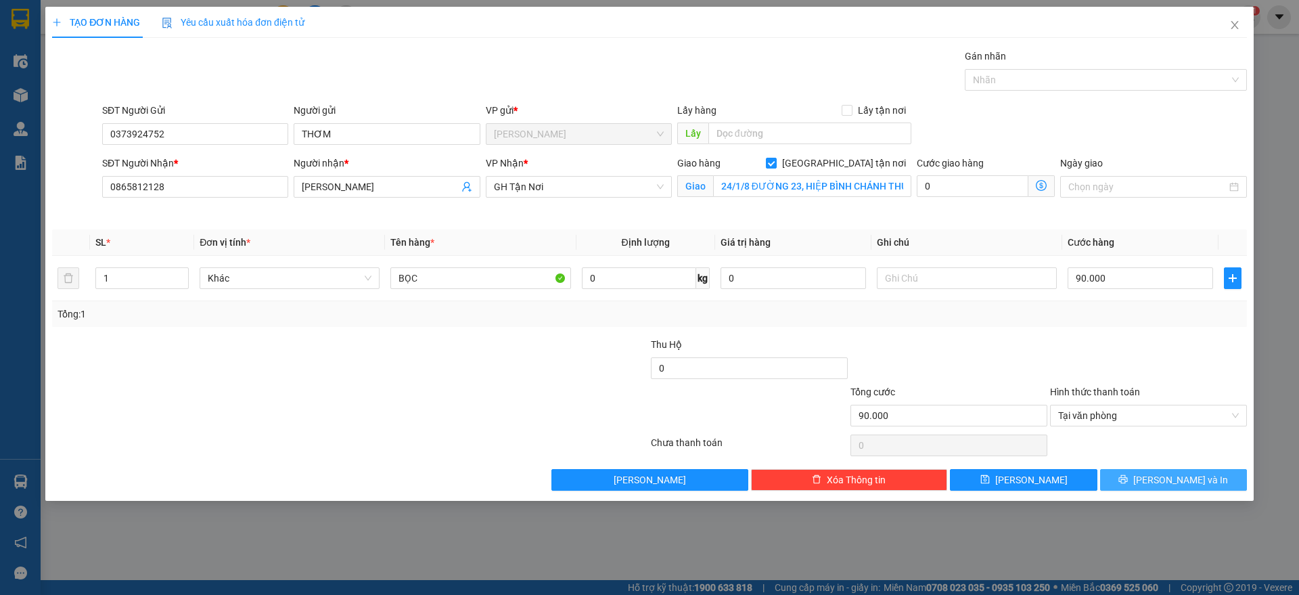
click at [1144, 480] on button "[PERSON_NAME] và In" at bounding box center [1173, 480] width 147 height 22
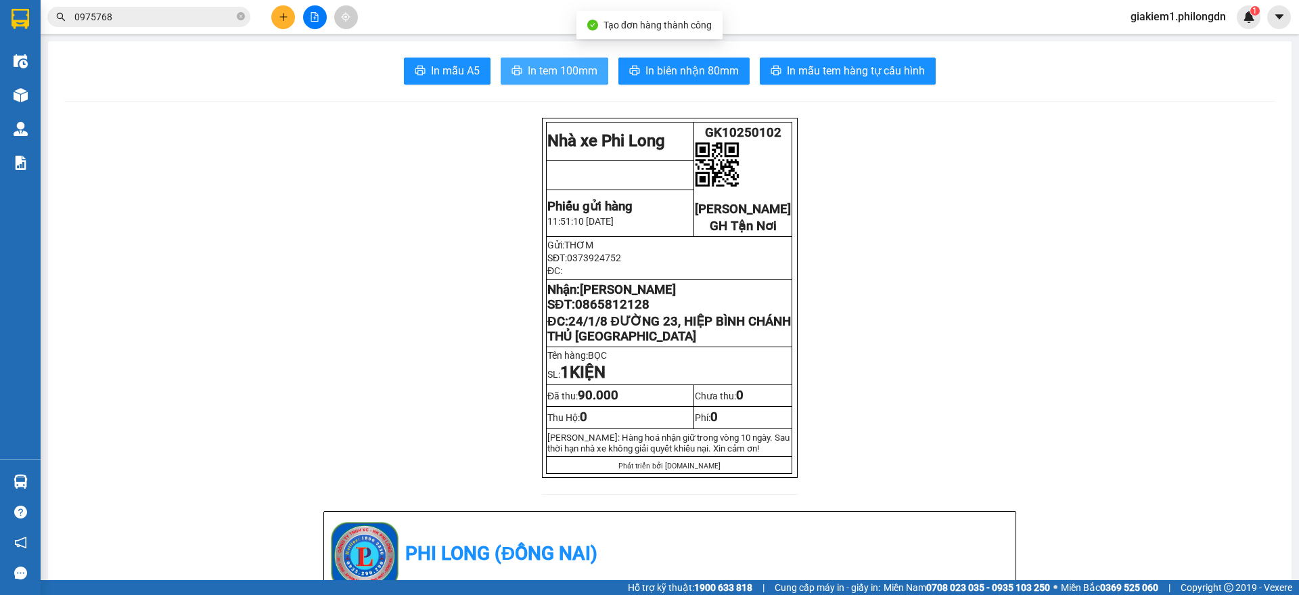
click at [517, 78] on button "In tem 100mm" at bounding box center [555, 70] width 108 height 27
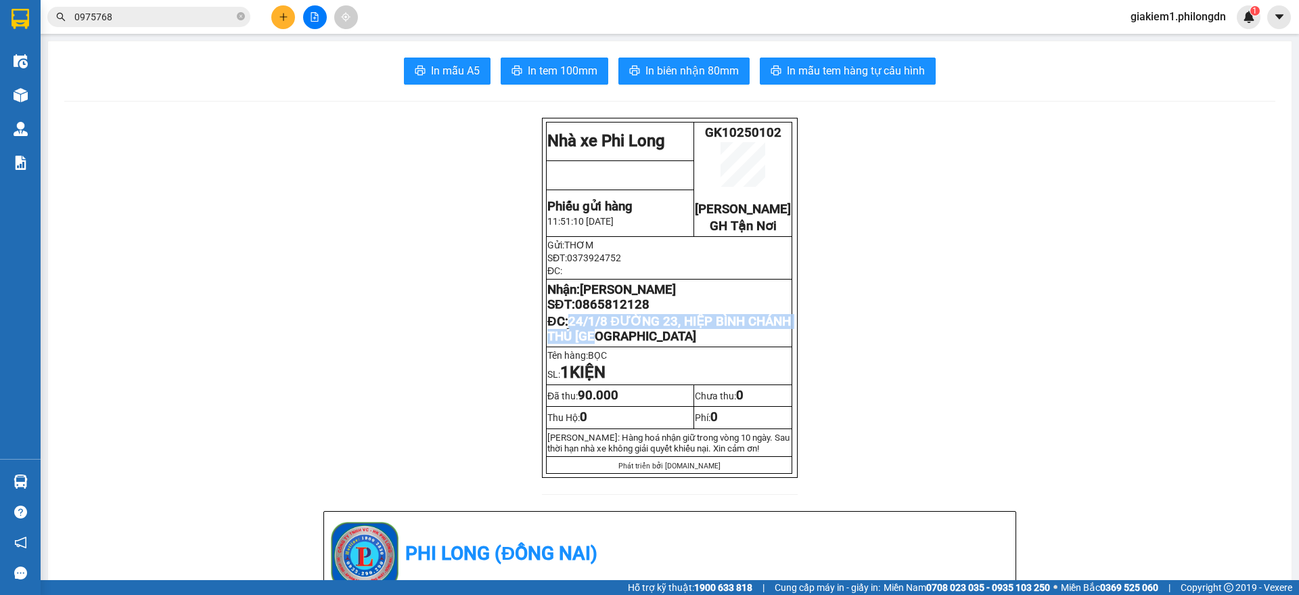
drag, startPoint x: 645, startPoint y: 355, endPoint x: 565, endPoint y: 344, distance: 80.5
click at [565, 344] on p "ĐC: 24/1/8 ĐƯỜNG 23, [GEOGRAPHIC_DATA]" at bounding box center [669, 329] width 244 height 30
copy span "24/1/8 ĐƯỜNG 23, HIỆP BÌNH CHÁNH THỦ [GEOGRAPHIC_DATA]"
click at [620, 312] on span "0865812128" at bounding box center [612, 304] width 74 height 15
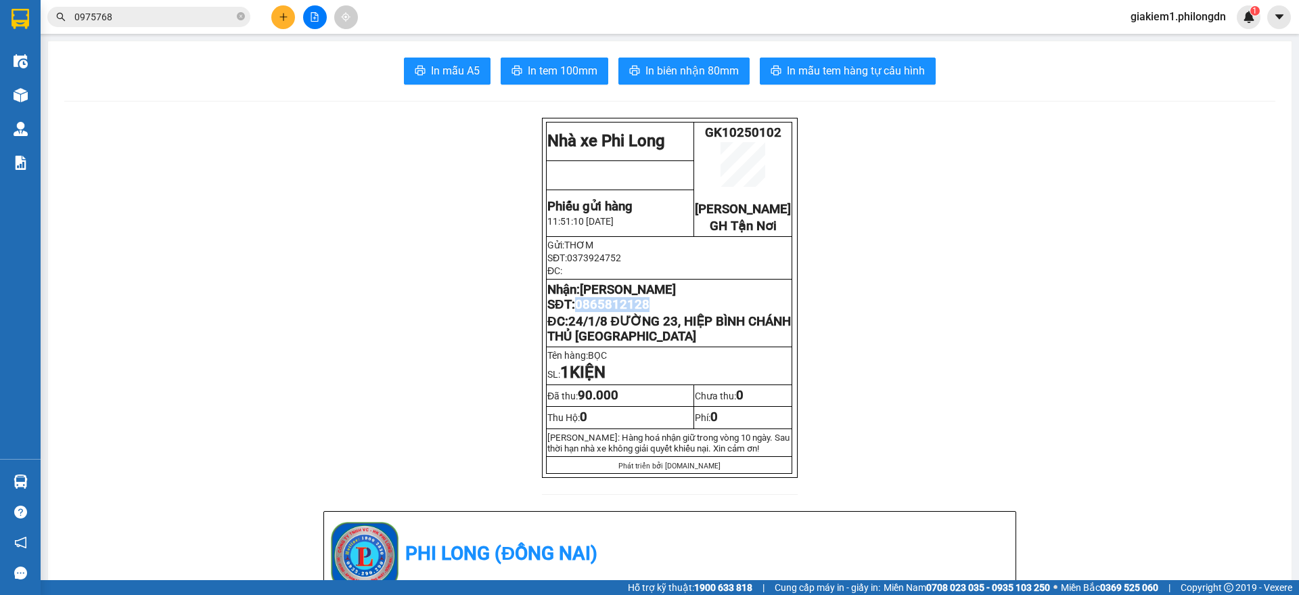
copy span "0865812128"
click at [279, 15] on icon "plus" at bounding box center [283, 16] width 9 height 9
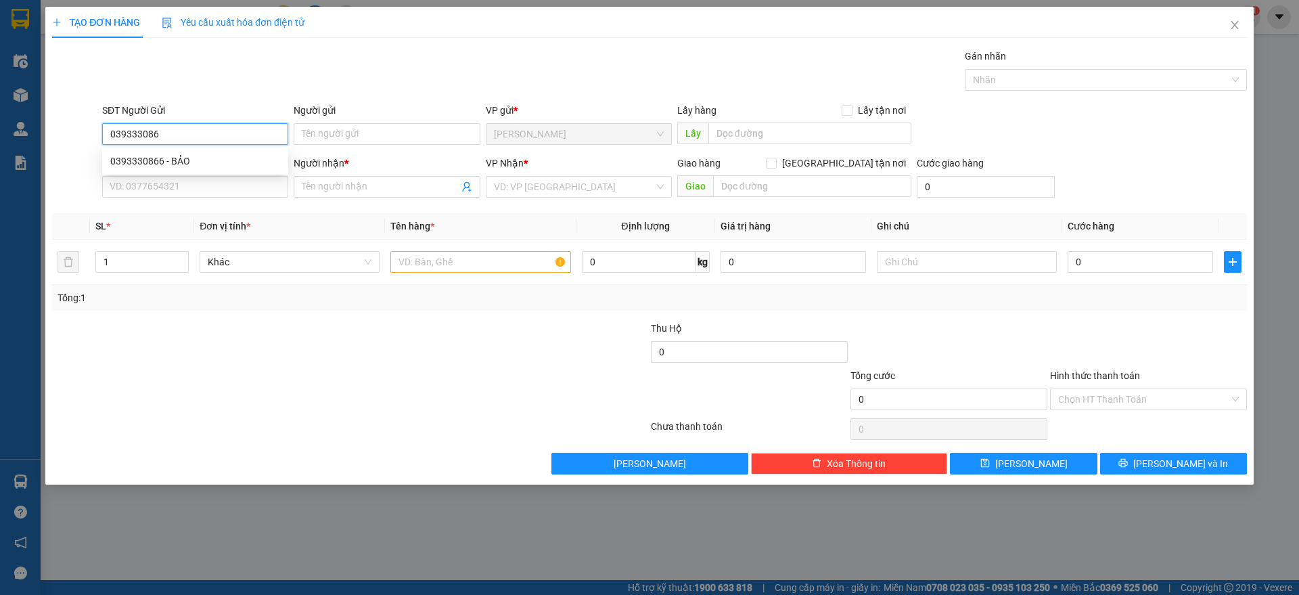
type input "0393330866"
click at [237, 158] on div "0393330866 - BẢO" at bounding box center [195, 161] width 170 height 15
type input "BẢO"
type input "0907002116"
type input "KHUYÊN"
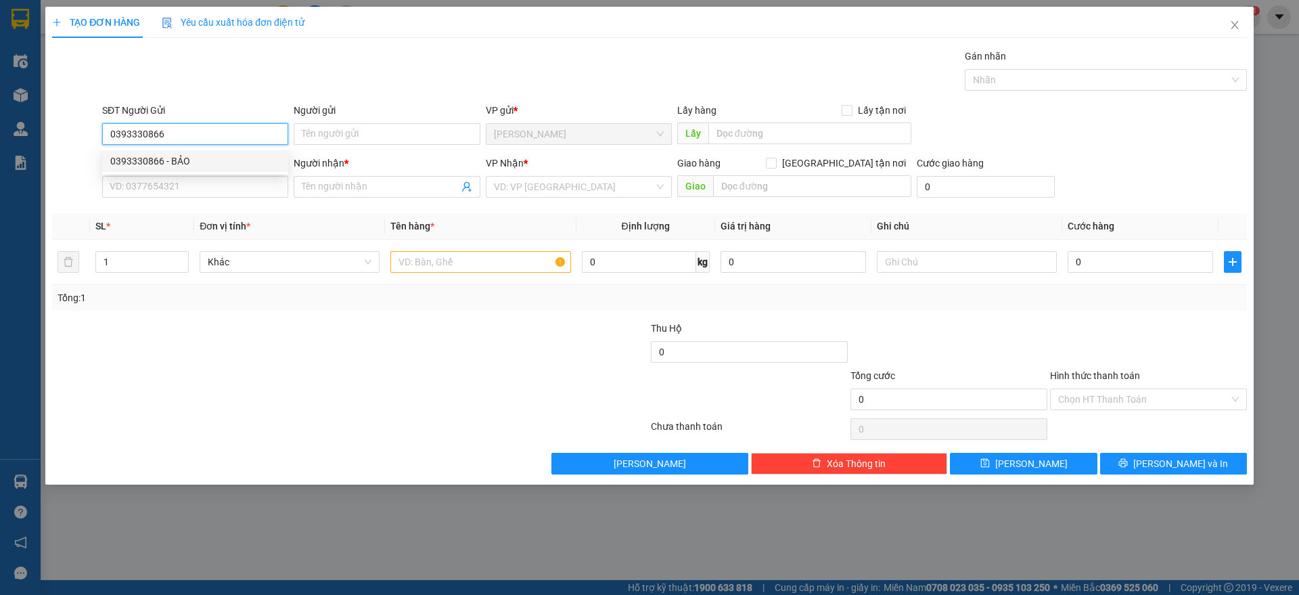
checkbox input "true"
type input "[STREET_ADDRESS]"
type input "60.000"
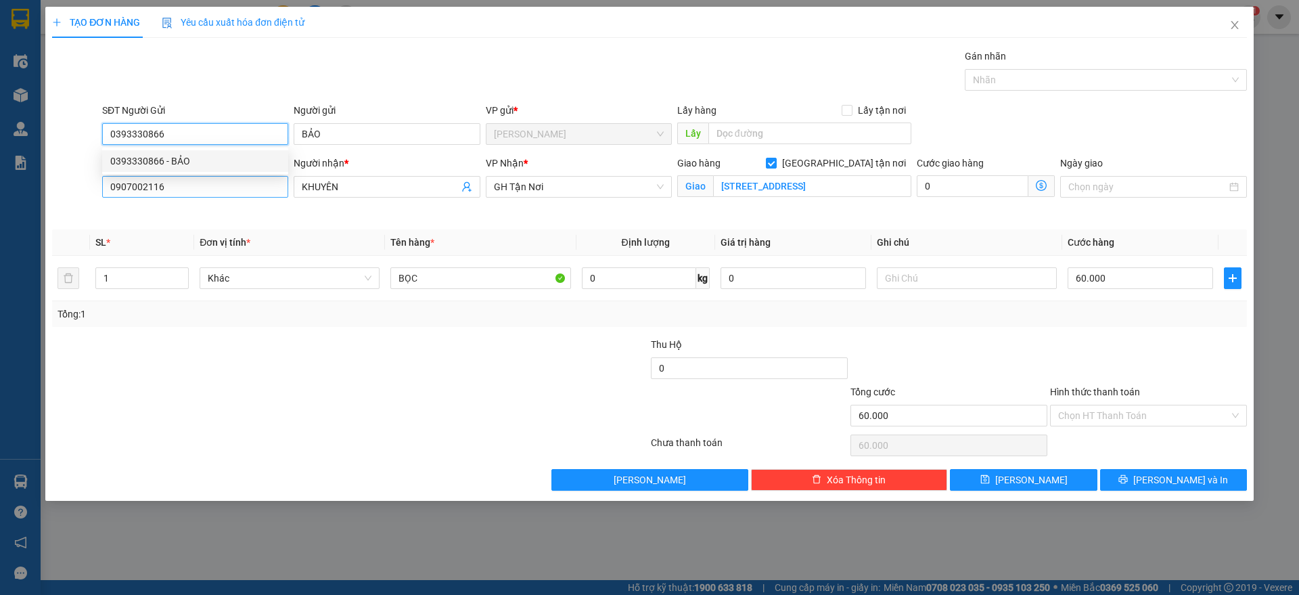
type input "0393330866"
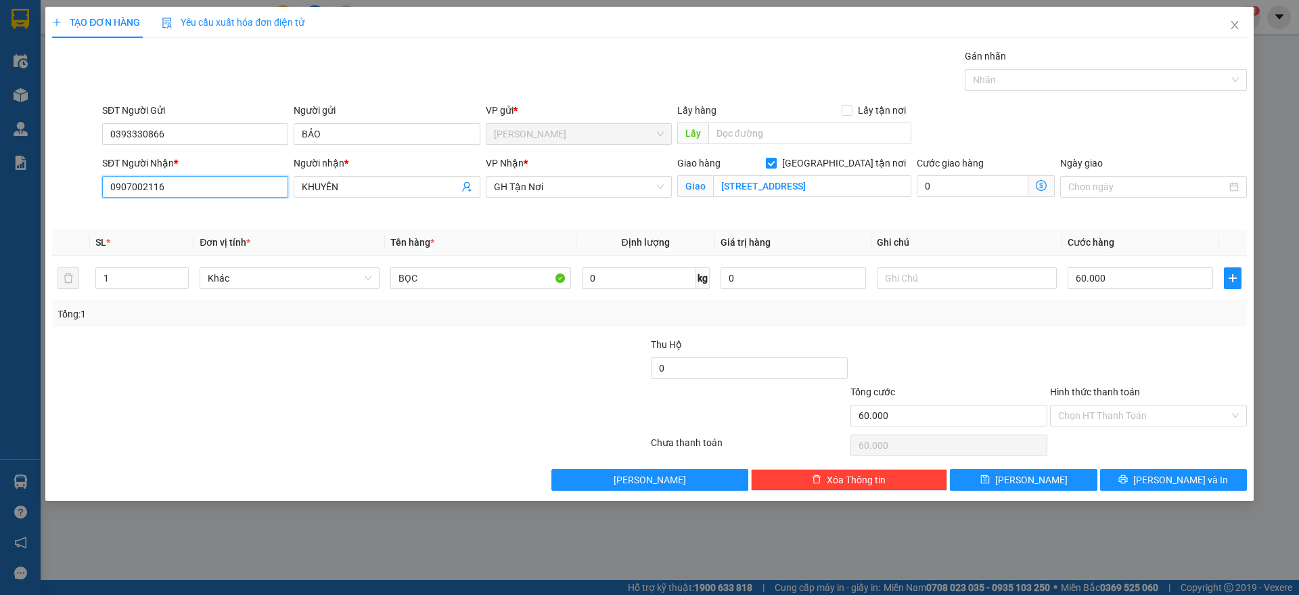
click at [239, 188] on input "0907002116" at bounding box center [195, 187] width 186 height 22
type input "0903762667"
click at [226, 212] on div "0903762667 - ." at bounding box center [195, 213] width 170 height 15
type input "."
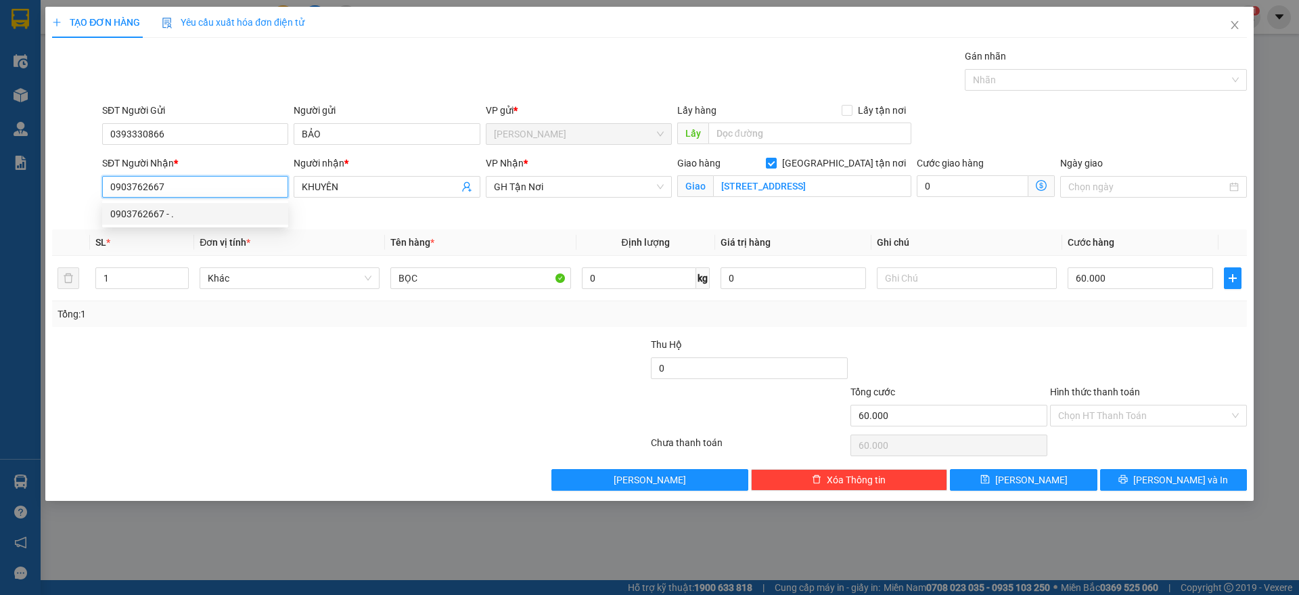
checkbox input "false"
type input "NGÃ 4 PHÚ NHUẬN"
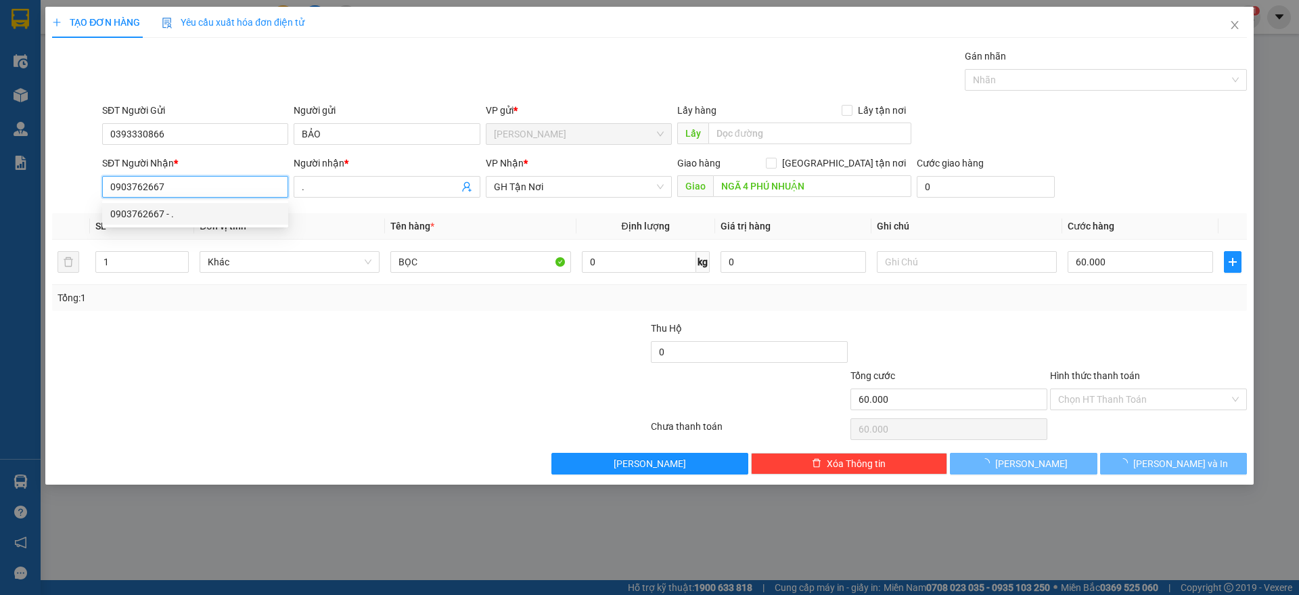
type input "50.000"
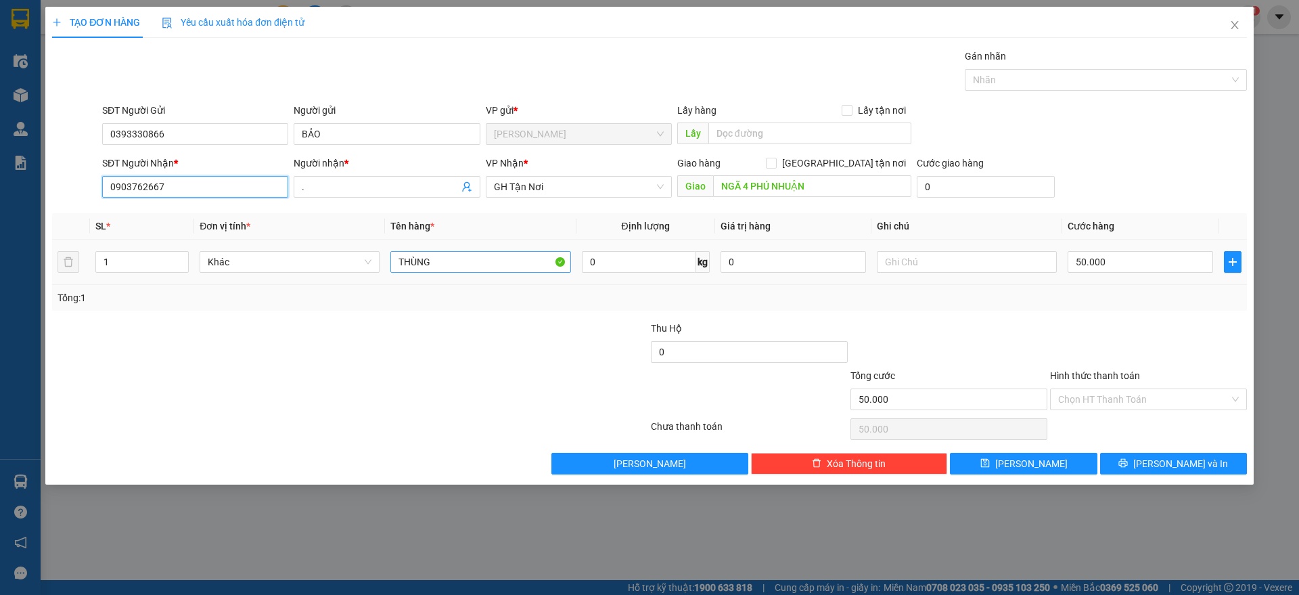
type input "0903762667"
click at [489, 261] on input "THÙNG" at bounding box center [480, 262] width 180 height 22
type input "HỘP"
click at [1126, 268] on input "50.000" at bounding box center [1139, 262] width 145 height 22
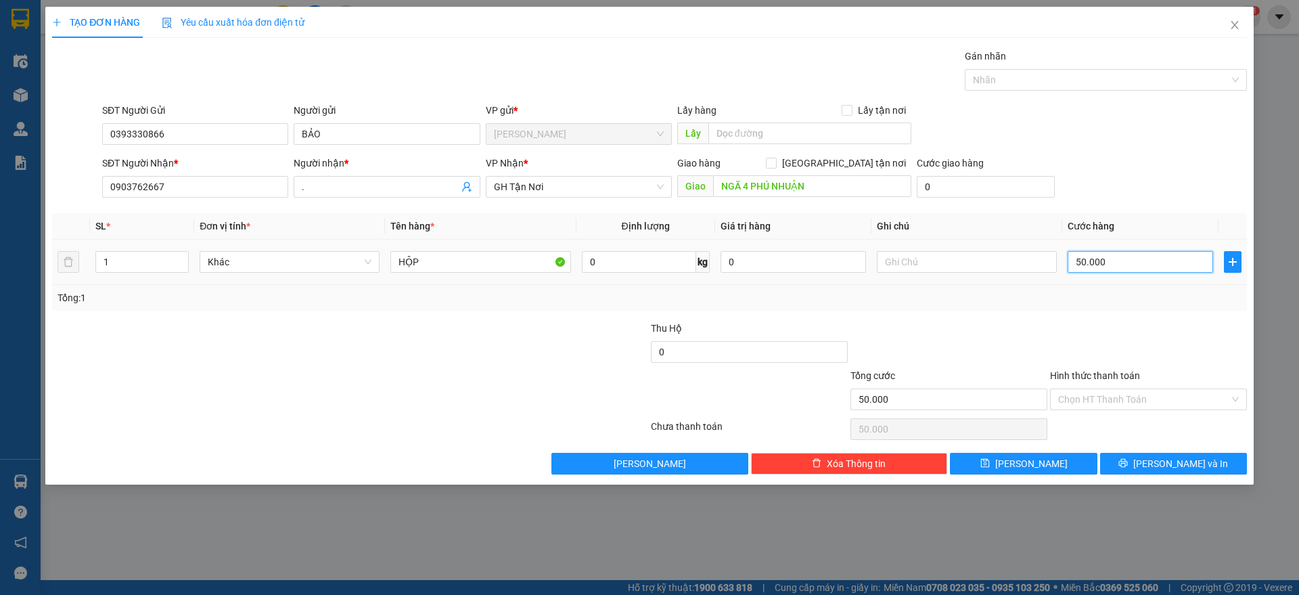
type input "3"
type input "30"
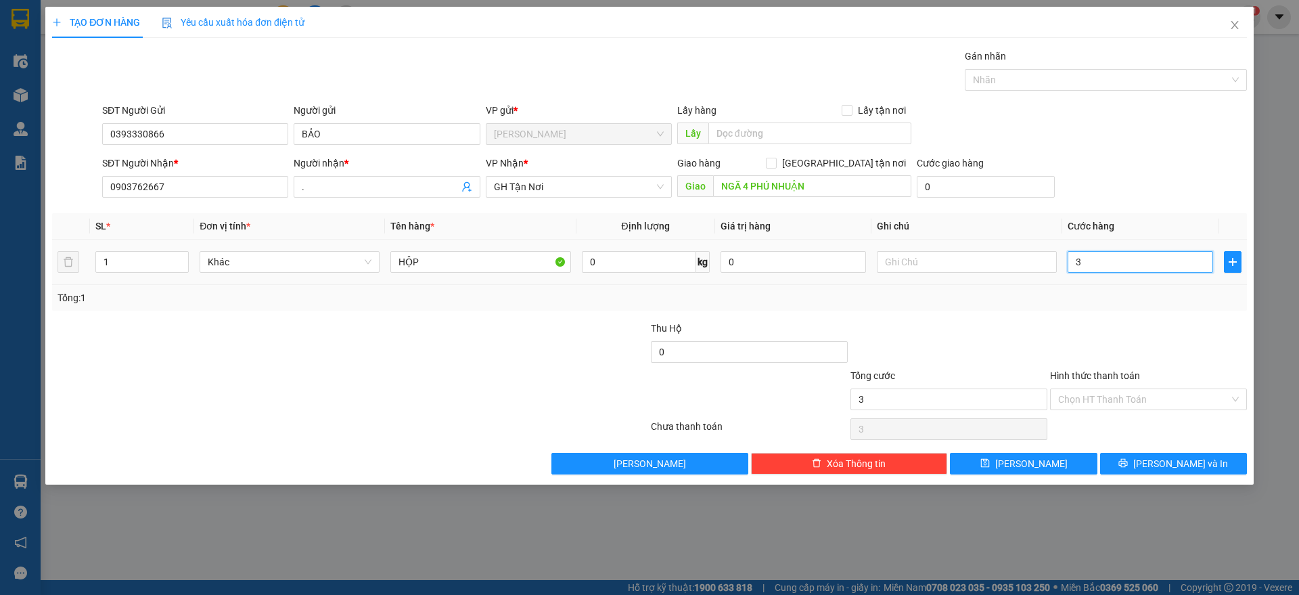
type input "30"
type input "300"
type input "3.000"
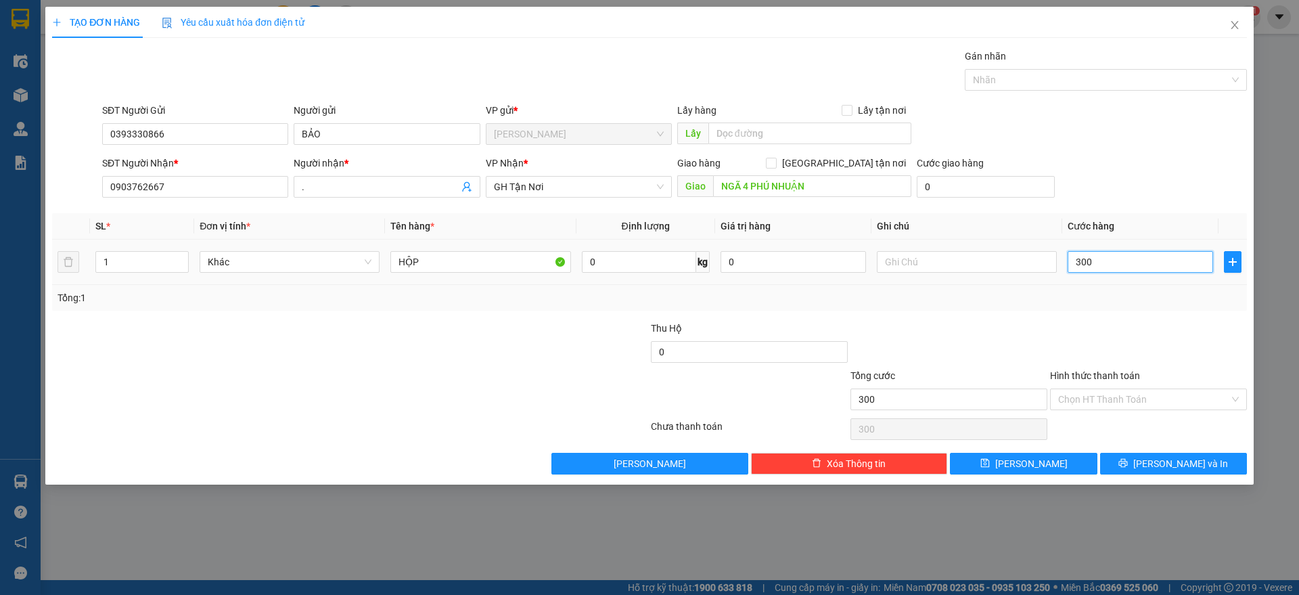
type input "3.000"
type input "30.000"
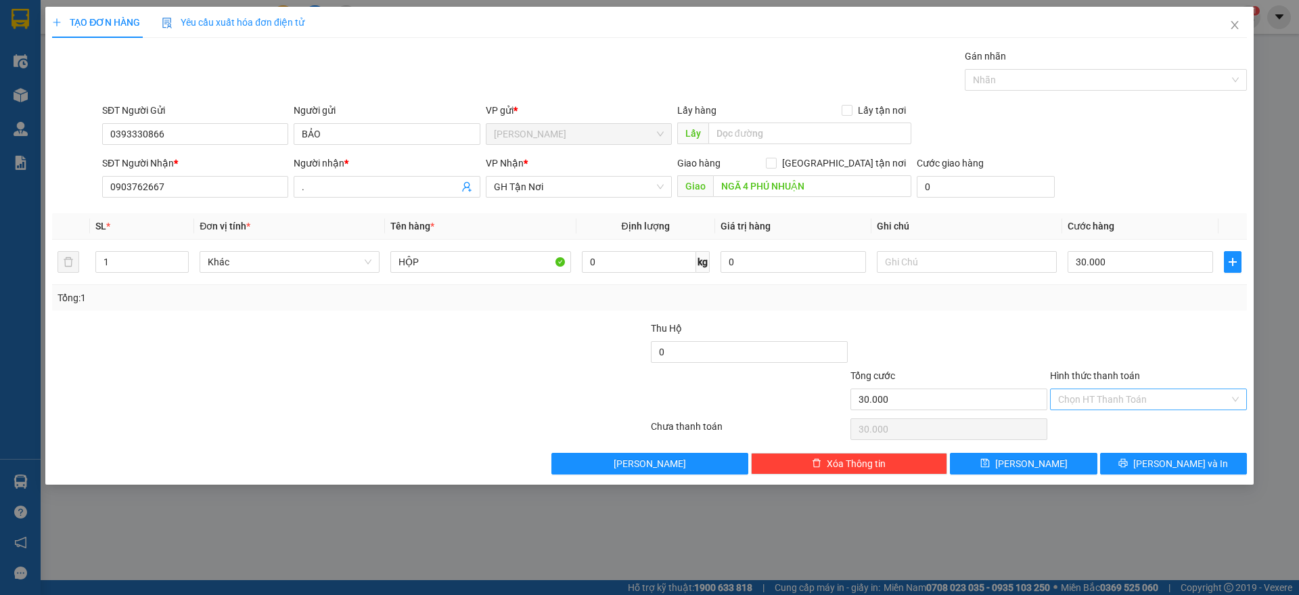
click at [1150, 390] on input "Hình thức thanh toán" at bounding box center [1143, 399] width 171 height 20
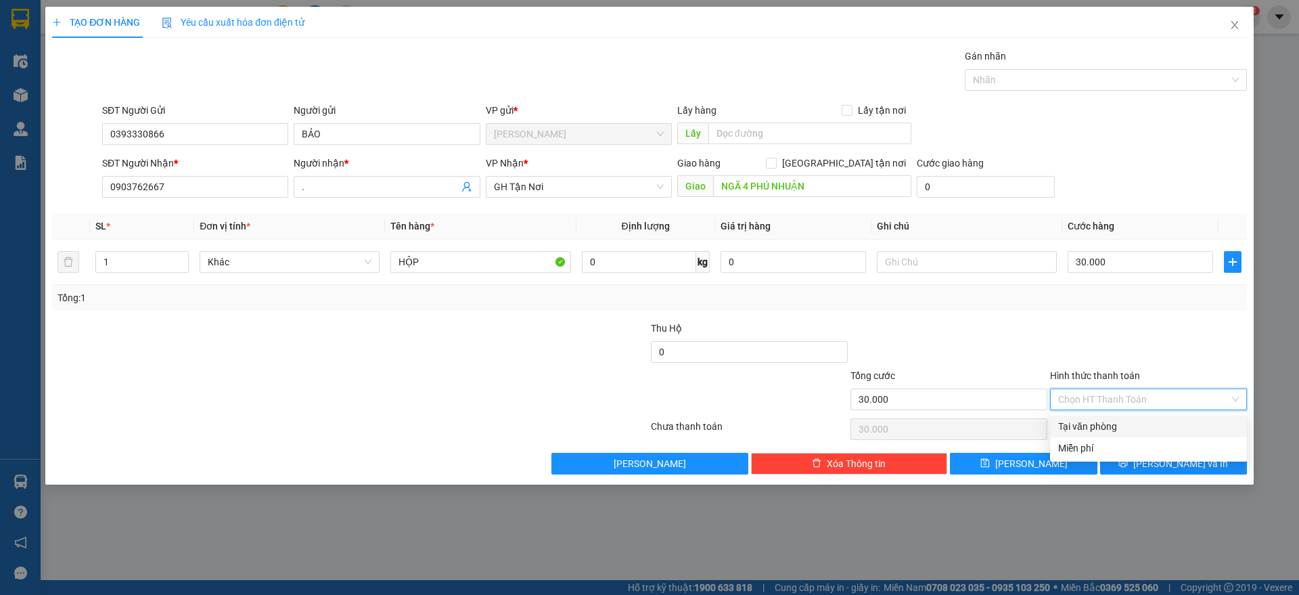
click at [1126, 423] on div "Tại văn phòng" at bounding box center [1148, 426] width 181 height 15
type input "0"
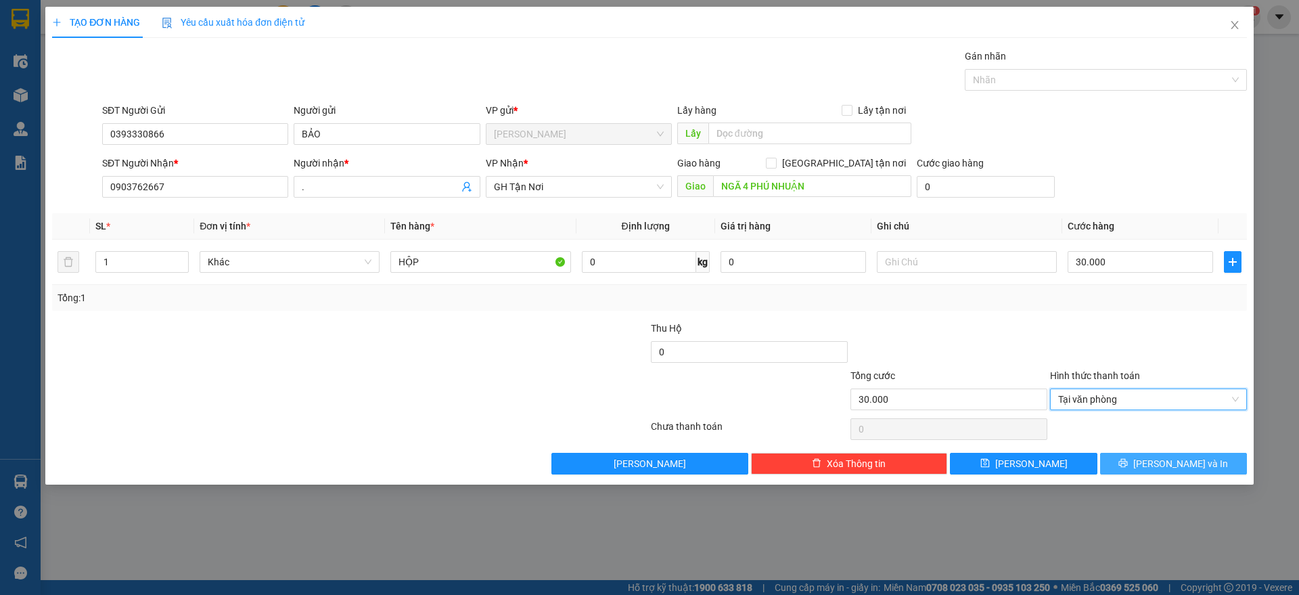
click at [1182, 465] on span "[PERSON_NAME] và In" at bounding box center [1180, 463] width 95 height 15
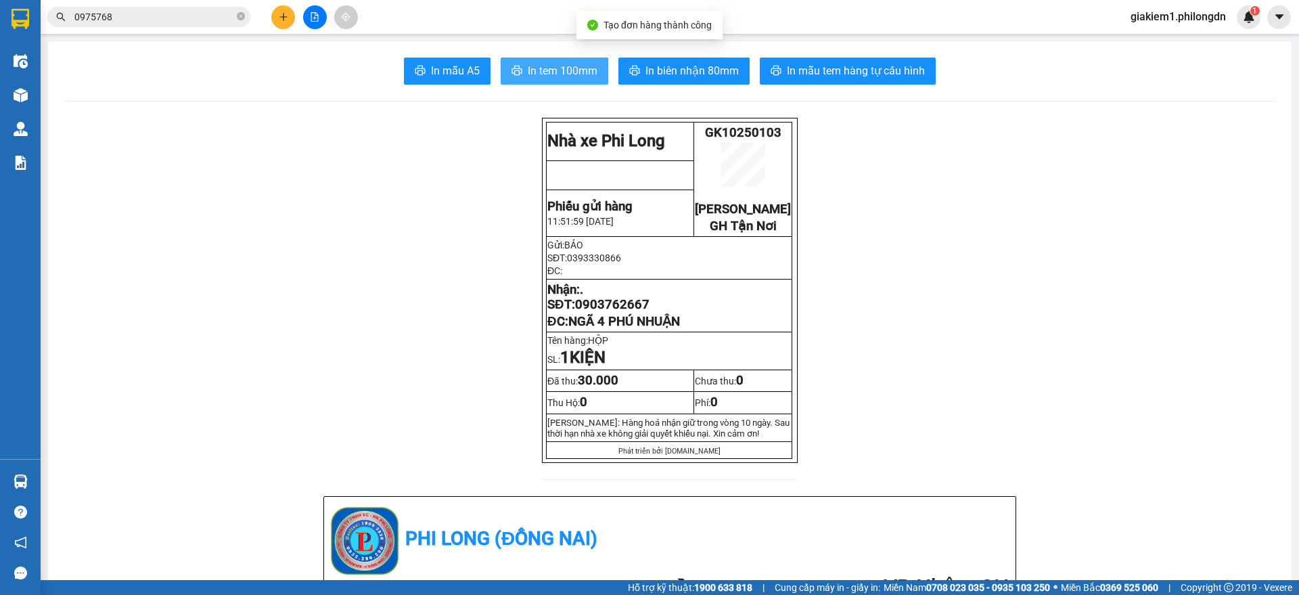
click at [578, 67] on span "In tem 100mm" at bounding box center [563, 70] width 70 height 17
click at [602, 312] on span "0903762667" at bounding box center [612, 304] width 74 height 15
copy span "0903762667"
click at [285, 20] on icon "plus" at bounding box center [283, 16] width 9 height 9
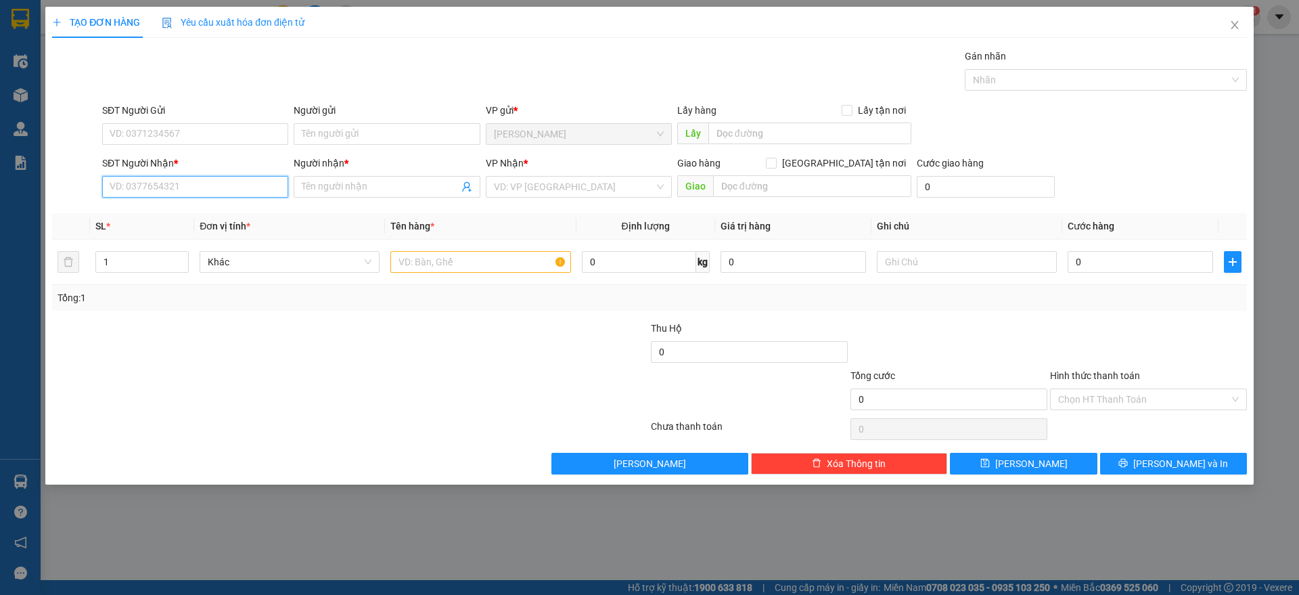
click at [264, 190] on input "SĐT Người Nhận *" at bounding box center [195, 187] width 186 height 22
click at [254, 216] on div "0937999973 - ." at bounding box center [195, 213] width 170 height 15
type input "0937999973"
type input "."
checkbox input "true"
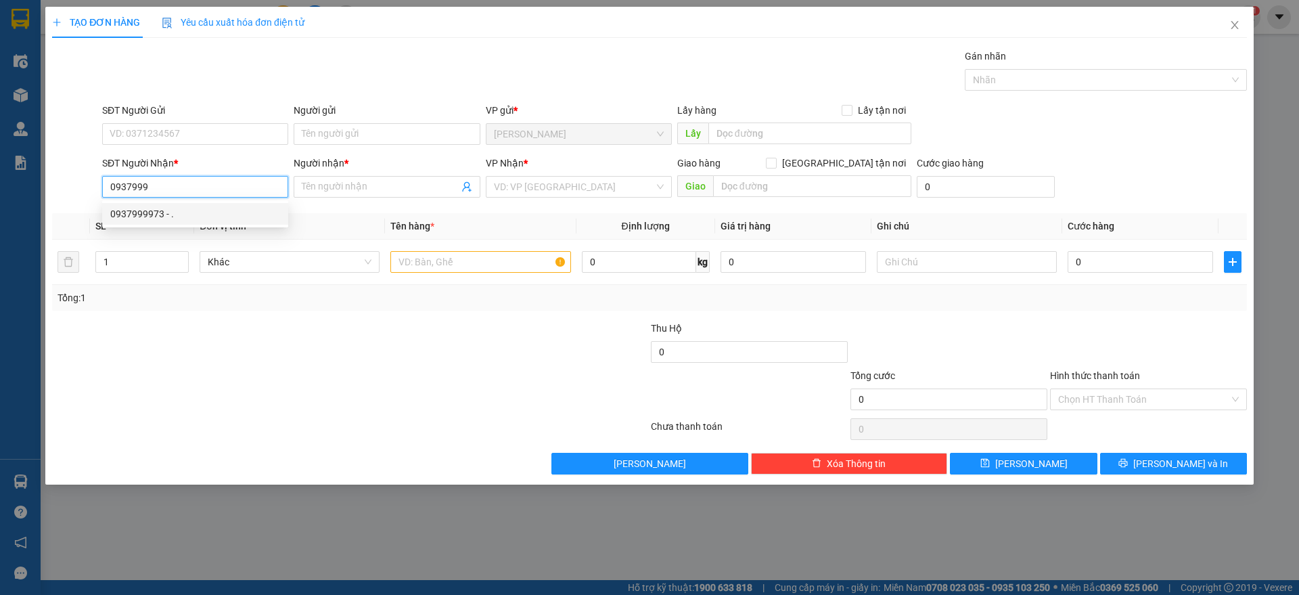
type input "875 HOÀNG SA, P9 Q3"
type input "70.000"
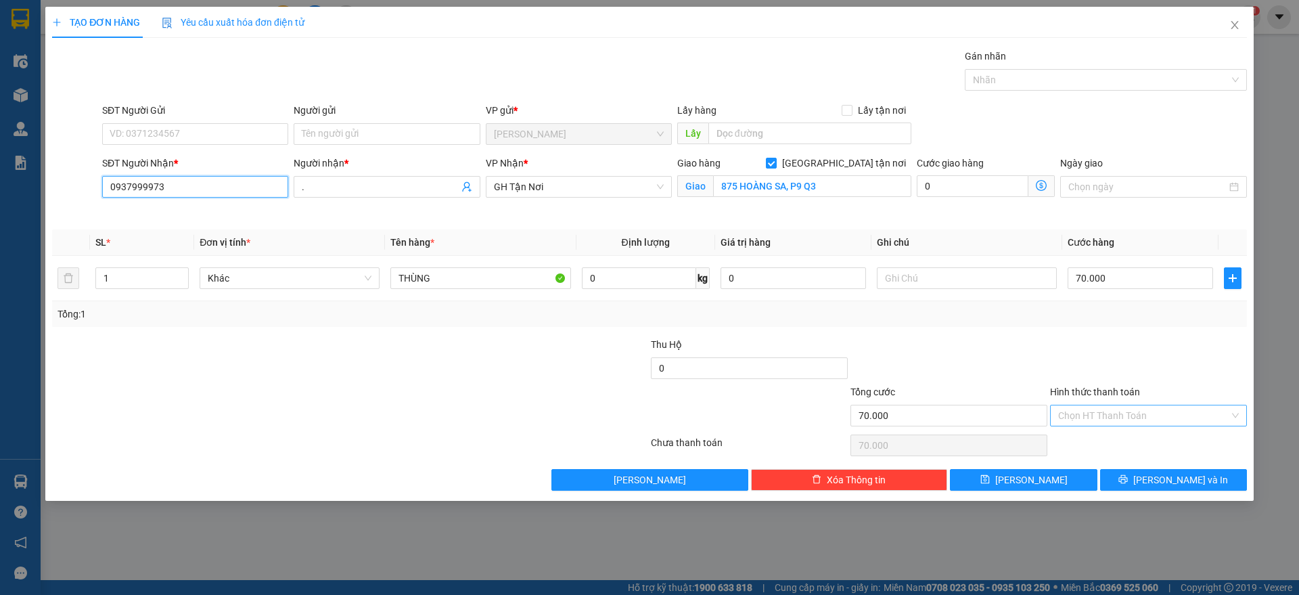
type input "0937999973"
drag, startPoint x: 1153, startPoint y: 406, endPoint x: 1158, endPoint y: 426, distance: 20.8
click at [1153, 407] on input "Hình thức thanh toán" at bounding box center [1143, 415] width 171 height 20
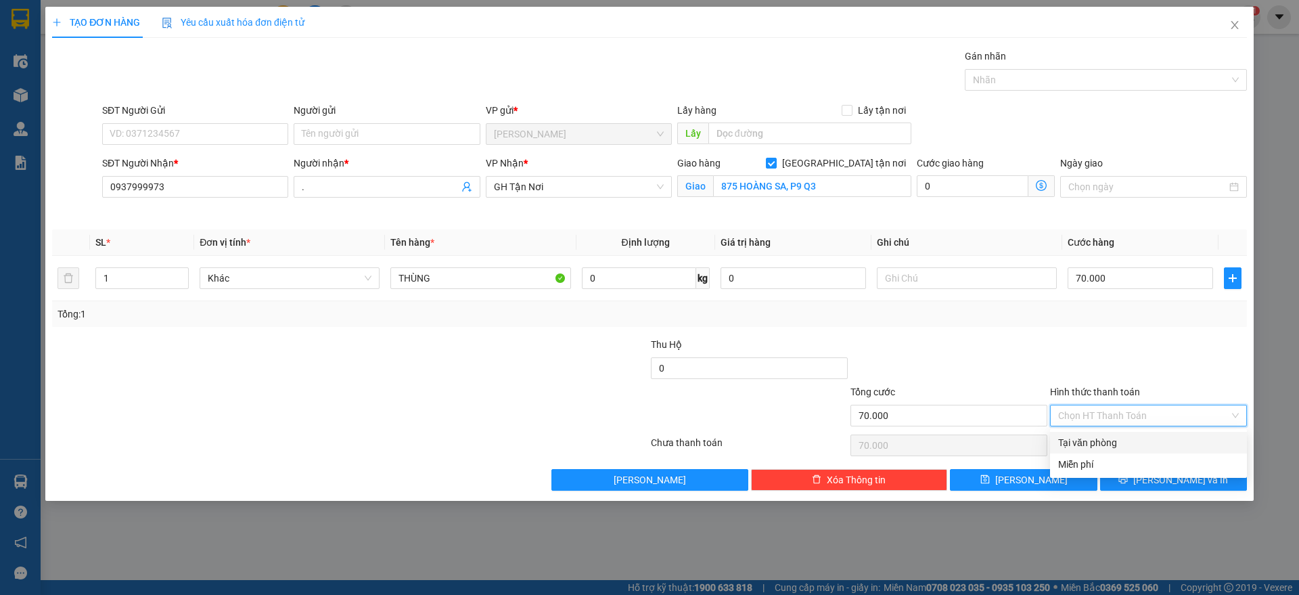
click at [1155, 445] on div "Tại văn phòng" at bounding box center [1148, 442] width 181 height 15
type input "0"
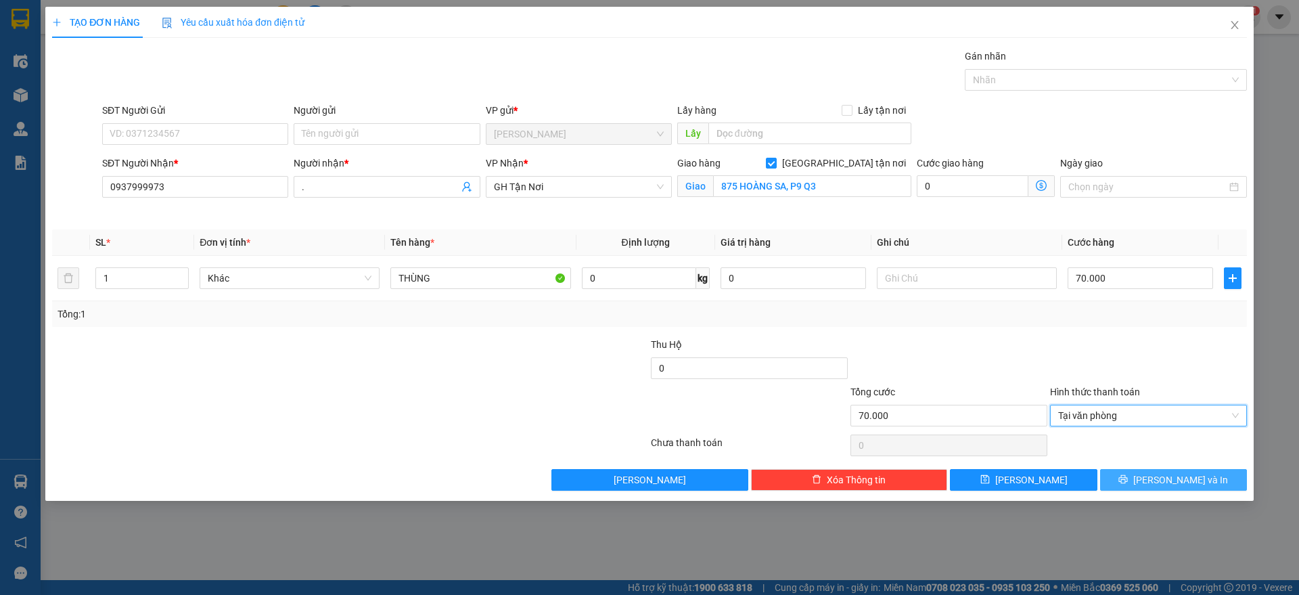
click at [1162, 476] on span "[PERSON_NAME] và In" at bounding box center [1180, 479] width 95 height 15
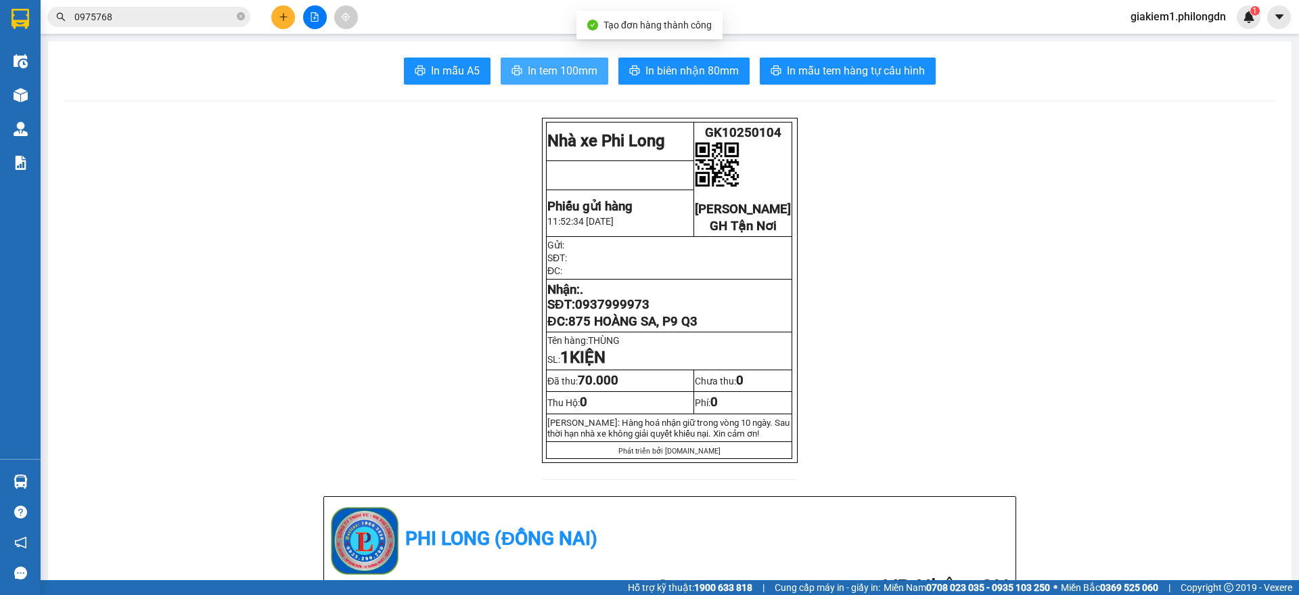
click at [555, 66] on span "In tem 100mm" at bounding box center [563, 70] width 70 height 17
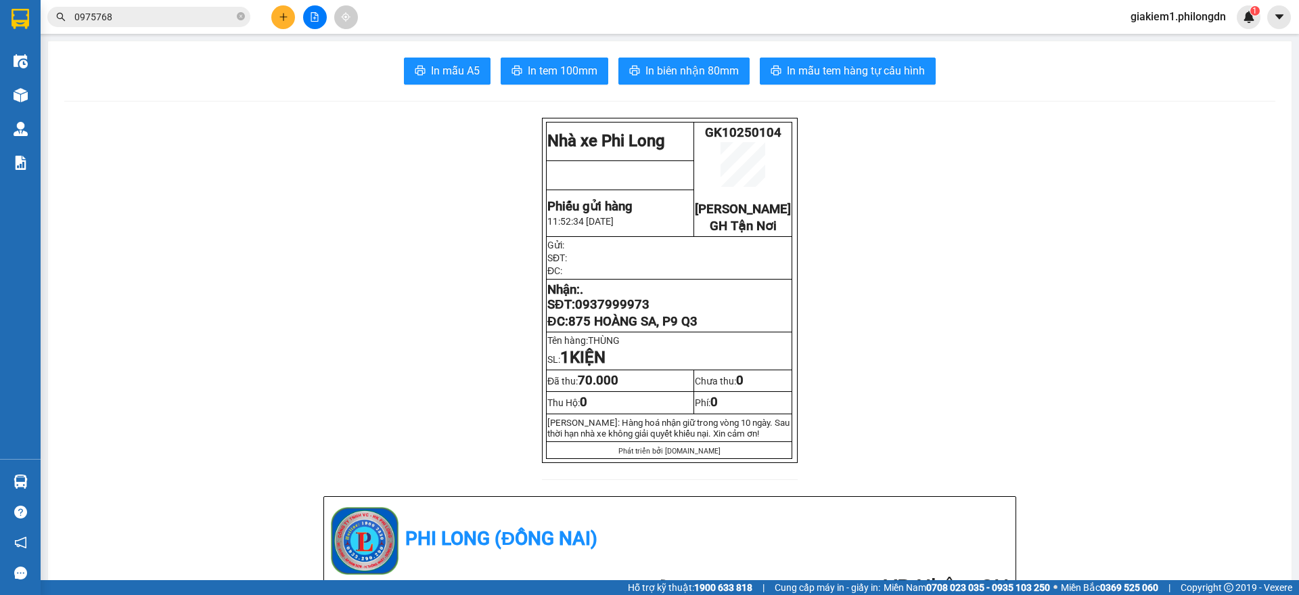
click at [593, 312] on span "0937999973" at bounding box center [612, 304] width 74 height 15
copy span "0937999973"
click at [272, 7] on div at bounding box center [314, 17] width 101 height 24
click at [282, 17] on icon "plus" at bounding box center [283, 16] width 9 height 9
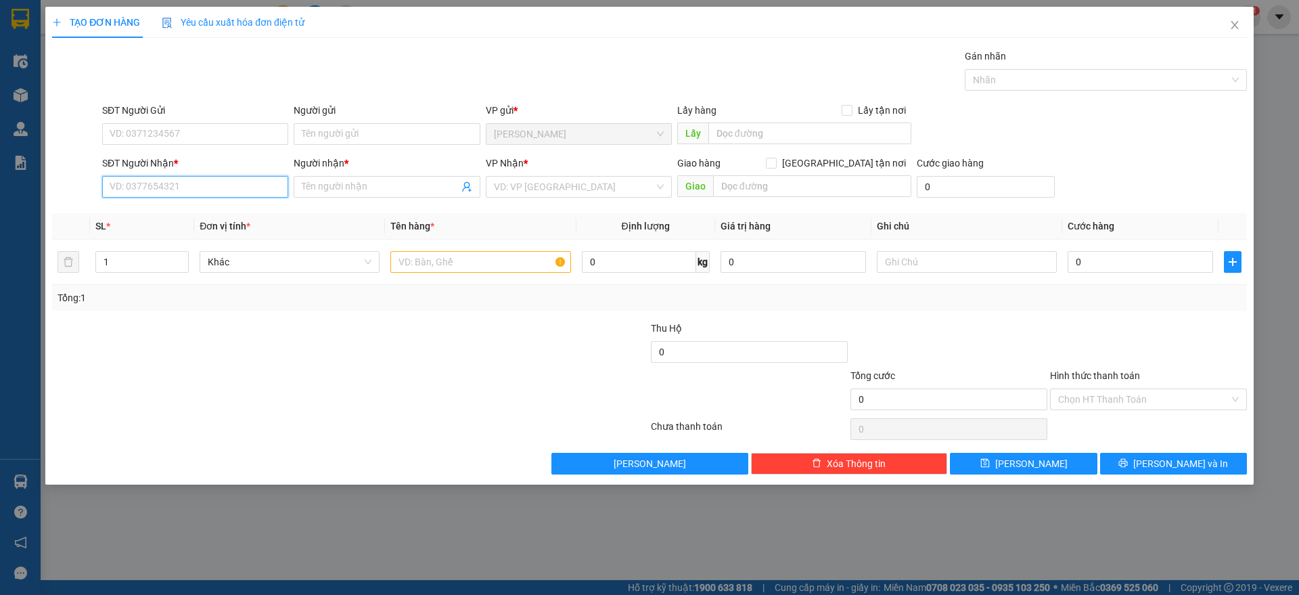
click at [245, 182] on input "SĐT Người Nhận *" at bounding box center [195, 187] width 186 height 22
click at [180, 233] on div "0901331488 - VŨ" at bounding box center [195, 235] width 170 height 15
type input "0901331488"
type input "VŨ"
type input "BÁCH KHOA"
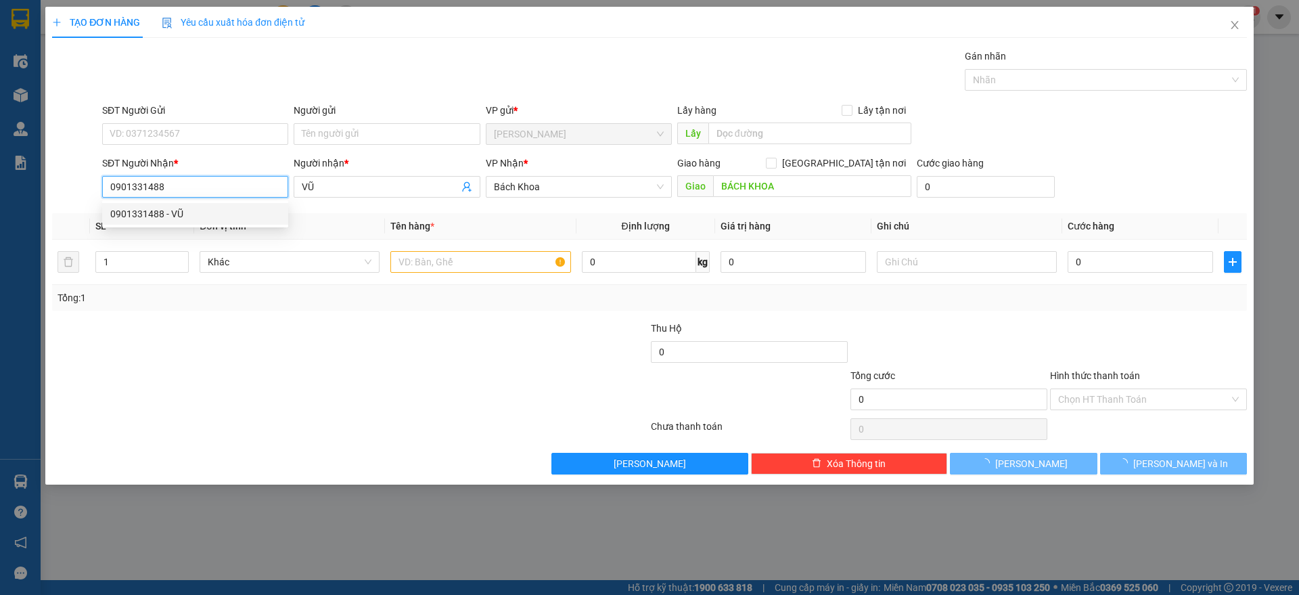
type input "40.000"
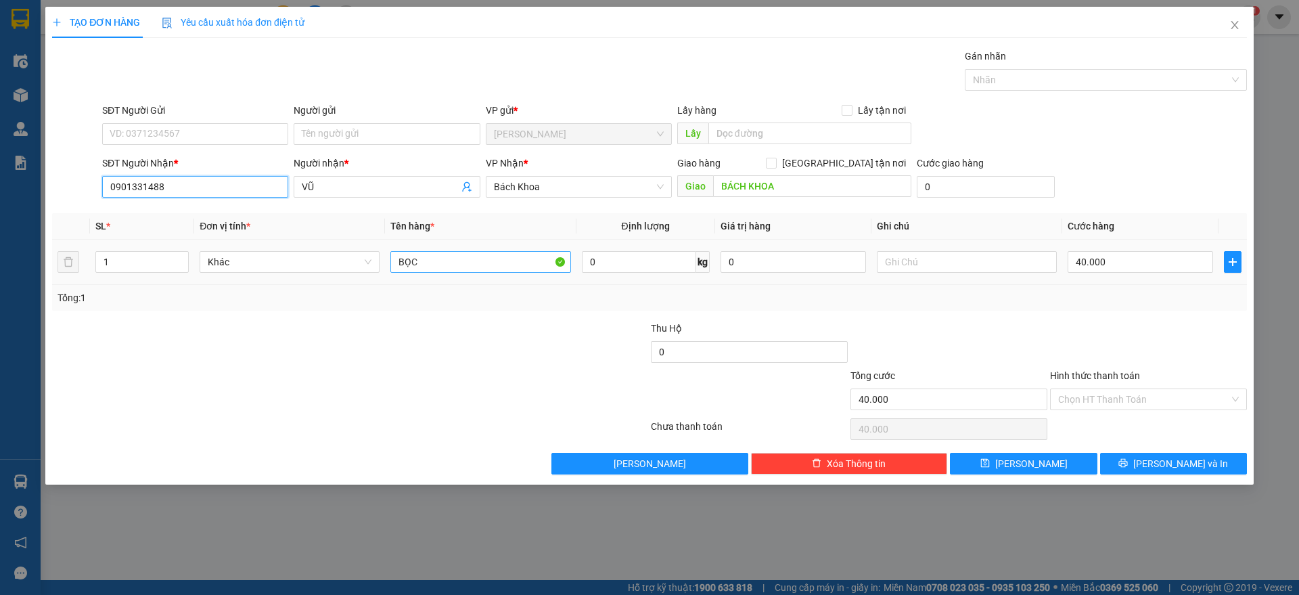
type input "0901331488"
drag, startPoint x: 430, startPoint y: 260, endPoint x: 179, endPoint y: 246, distance: 251.3
click at [179, 246] on tr "1 Khác BỌC 0 kg 0 40.000" at bounding box center [649, 261] width 1195 height 45
type input "2 BAO"
type input "2"
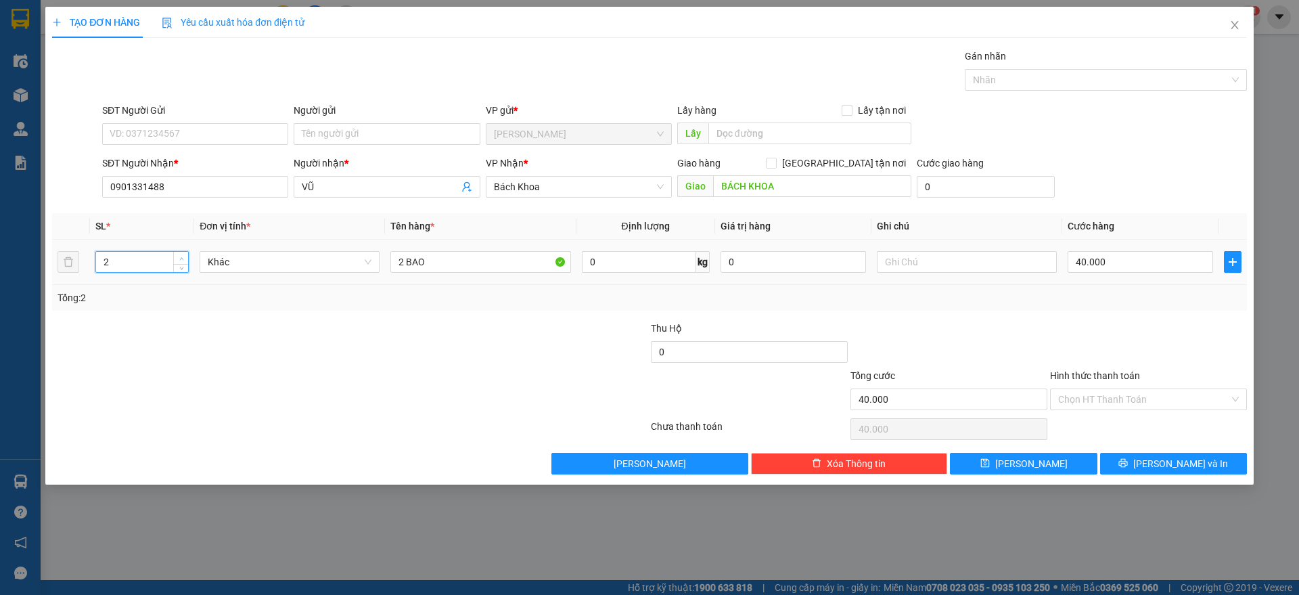
click at [184, 254] on span "up" at bounding box center [181, 258] width 8 height 8
click at [775, 191] on input "BÁCH KHOA" at bounding box center [812, 186] width 198 height 22
click at [555, 185] on span "Bách Khoa" at bounding box center [579, 187] width 170 height 20
type input "TIỆN [PERSON_NAME]"
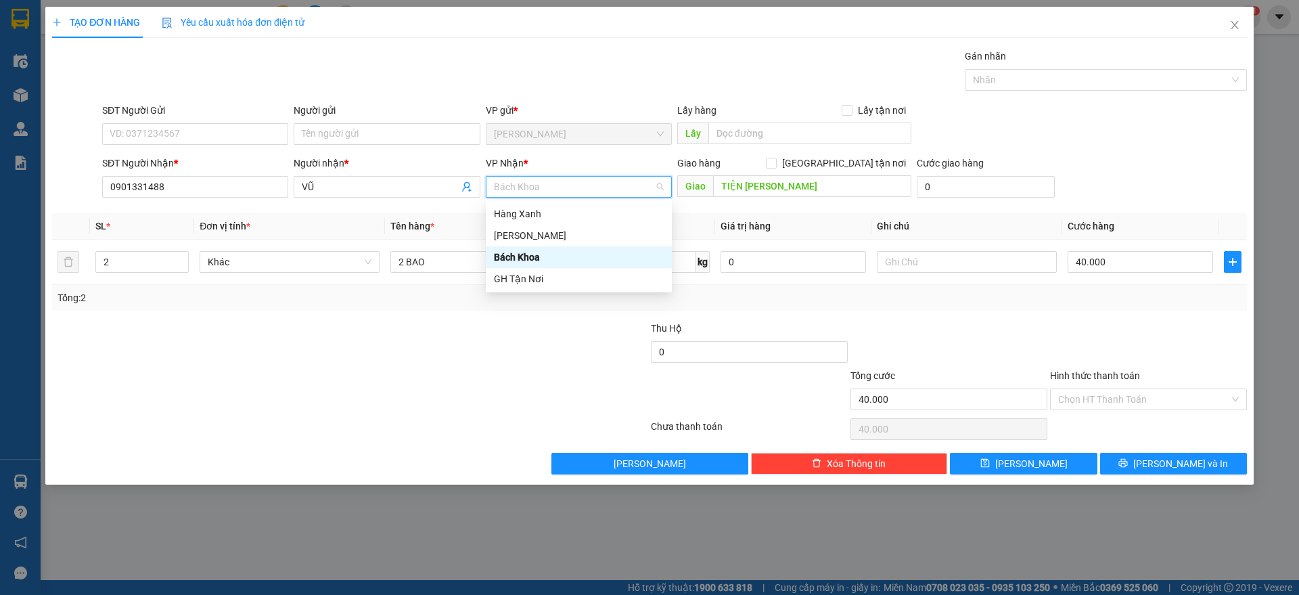
click at [525, 266] on div "Bách Khoa" at bounding box center [579, 257] width 186 height 22
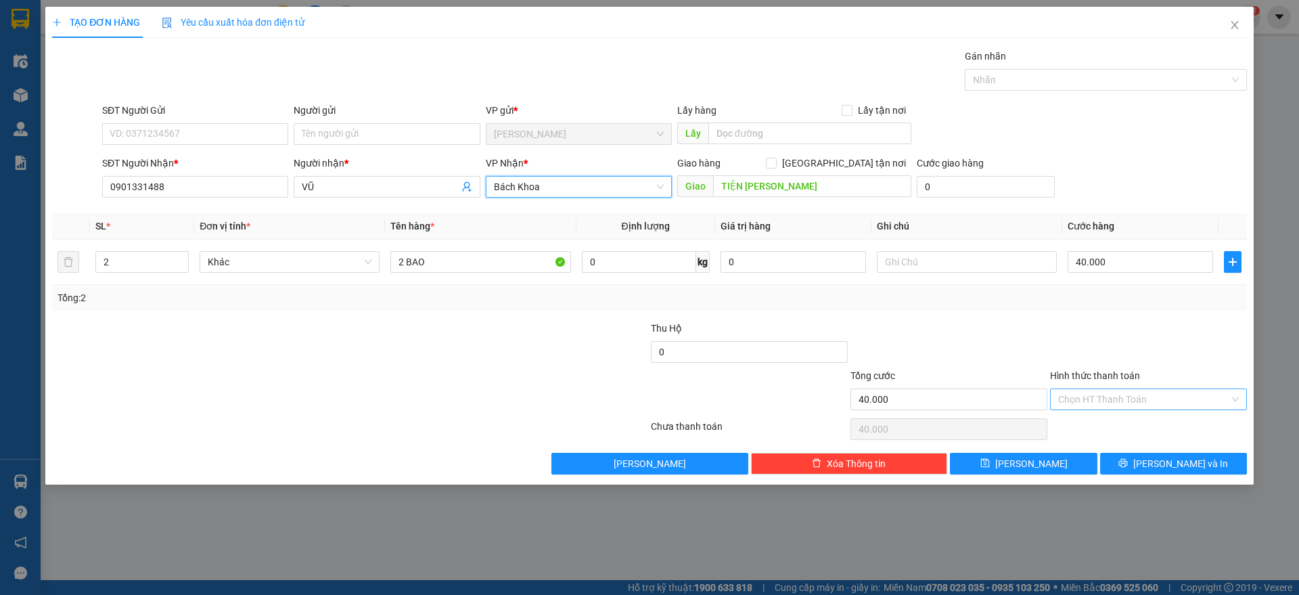
click at [1123, 393] on input "Hình thức thanh toán" at bounding box center [1143, 399] width 171 height 20
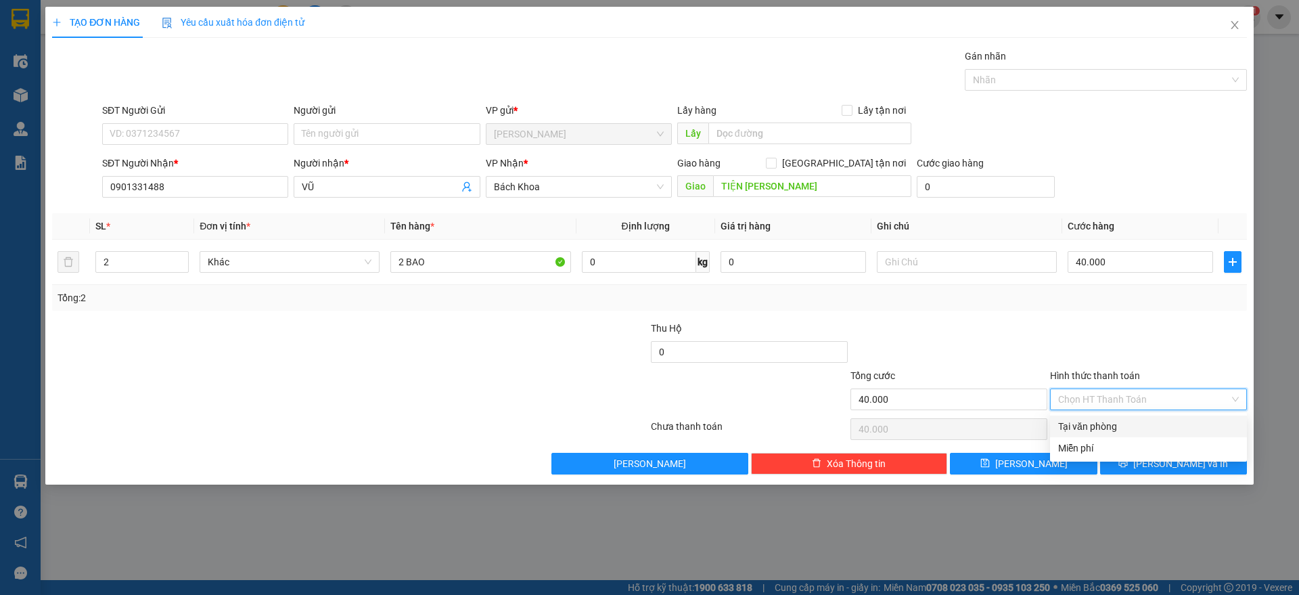
click at [1111, 425] on div "Tại văn phòng" at bounding box center [1148, 426] width 181 height 15
type input "0"
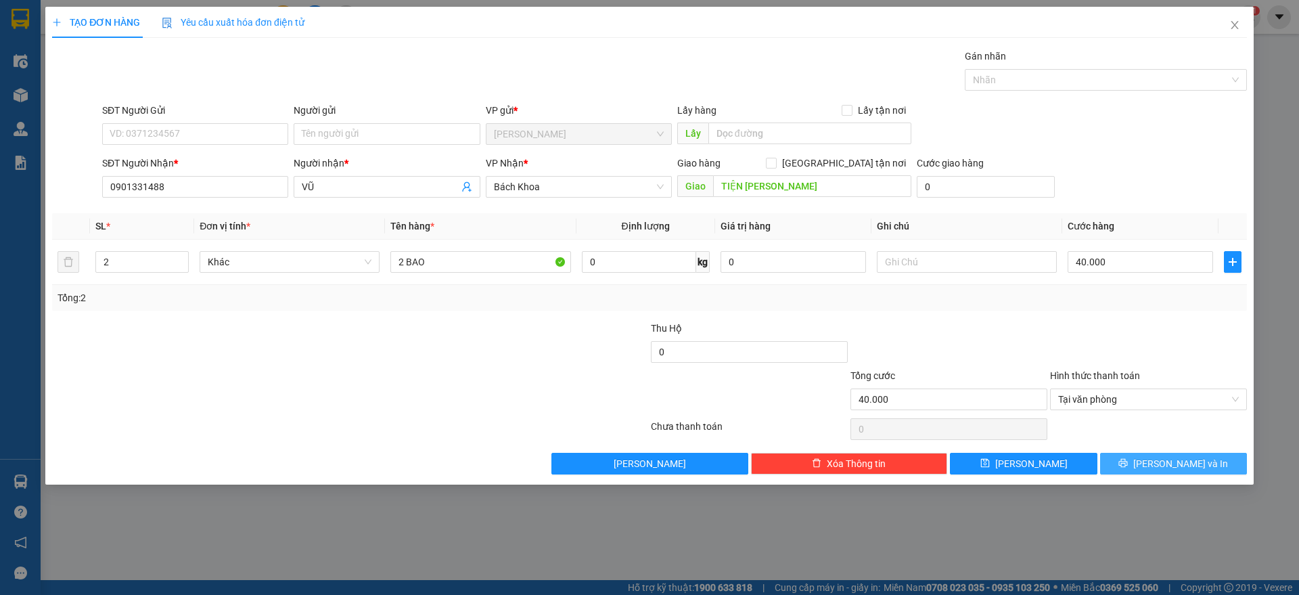
drag, startPoint x: 1128, startPoint y: 458, endPoint x: 1056, endPoint y: 427, distance: 78.5
click at [1128, 458] on button "[PERSON_NAME] và In" at bounding box center [1173, 464] width 147 height 22
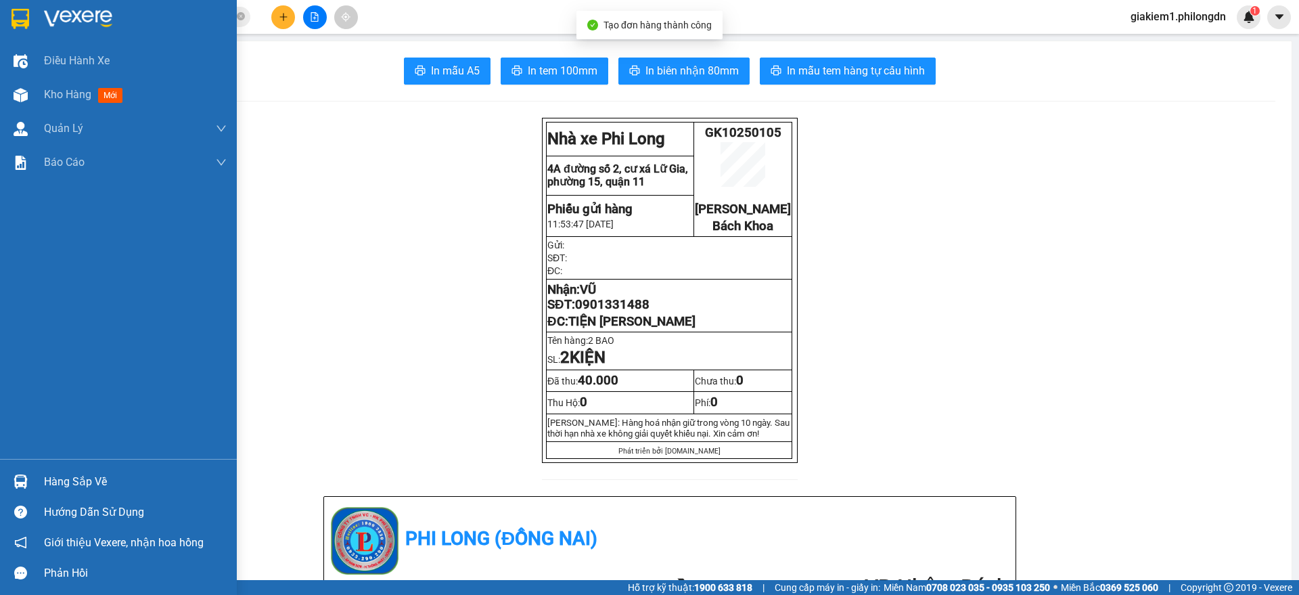
click at [9, 16] on div at bounding box center [21, 19] width 24 height 24
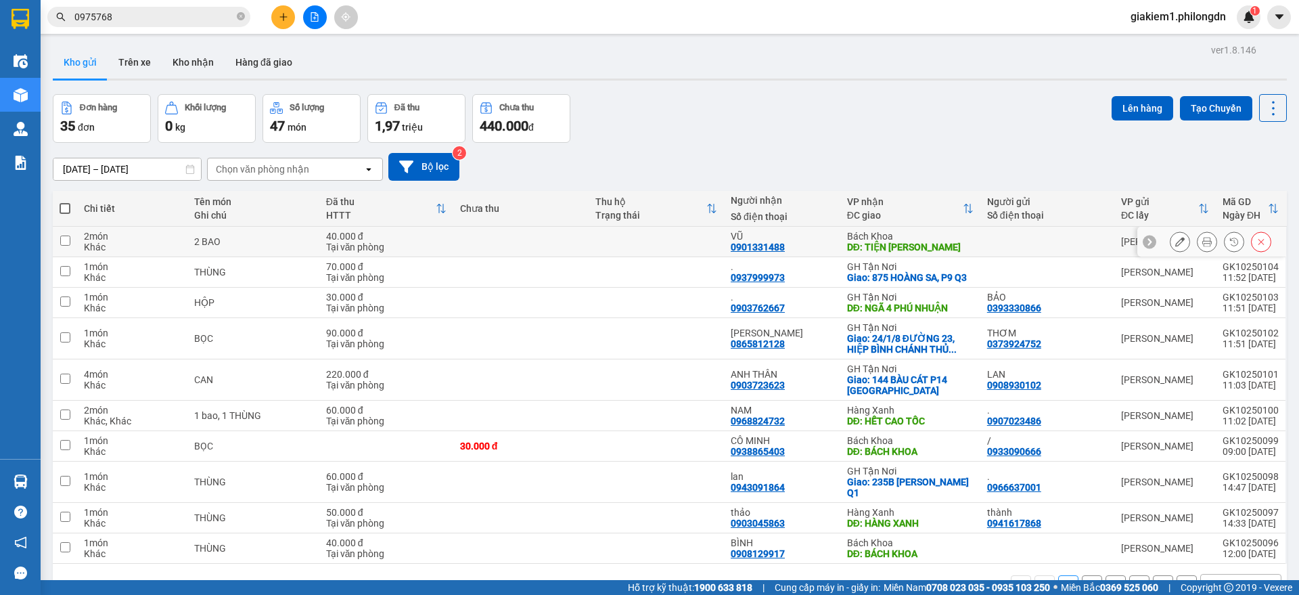
click at [1175, 240] on icon at bounding box center [1179, 241] width 9 height 9
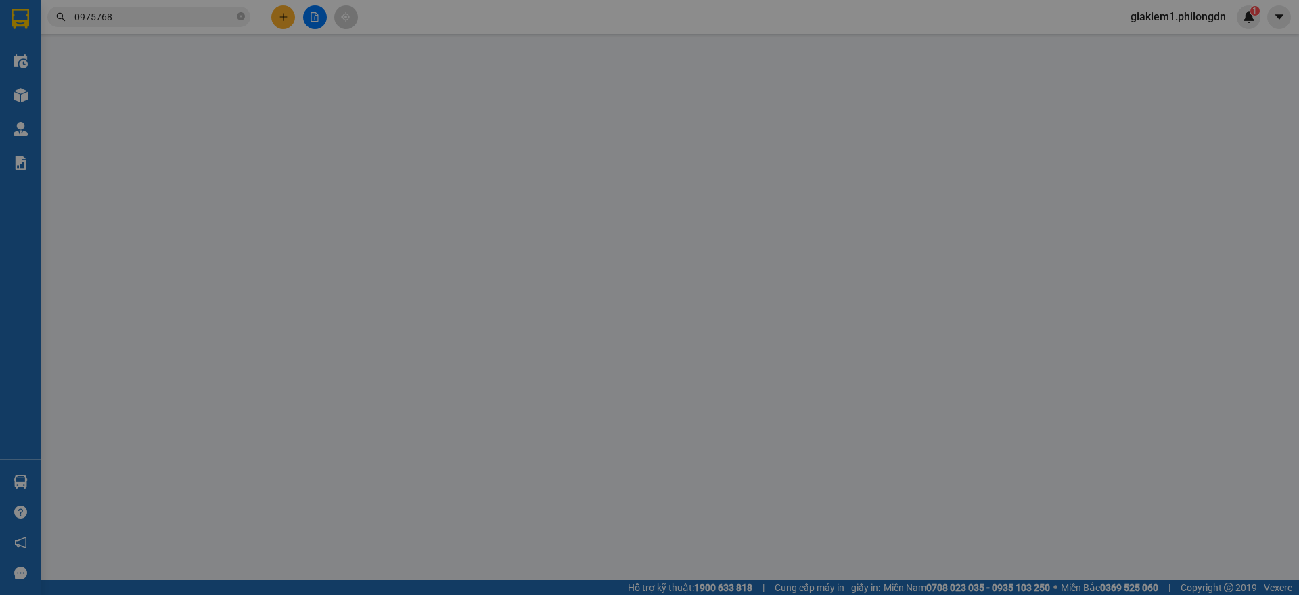
type input "0901331488"
type input "VŨ"
type input "TIỆN [PERSON_NAME]"
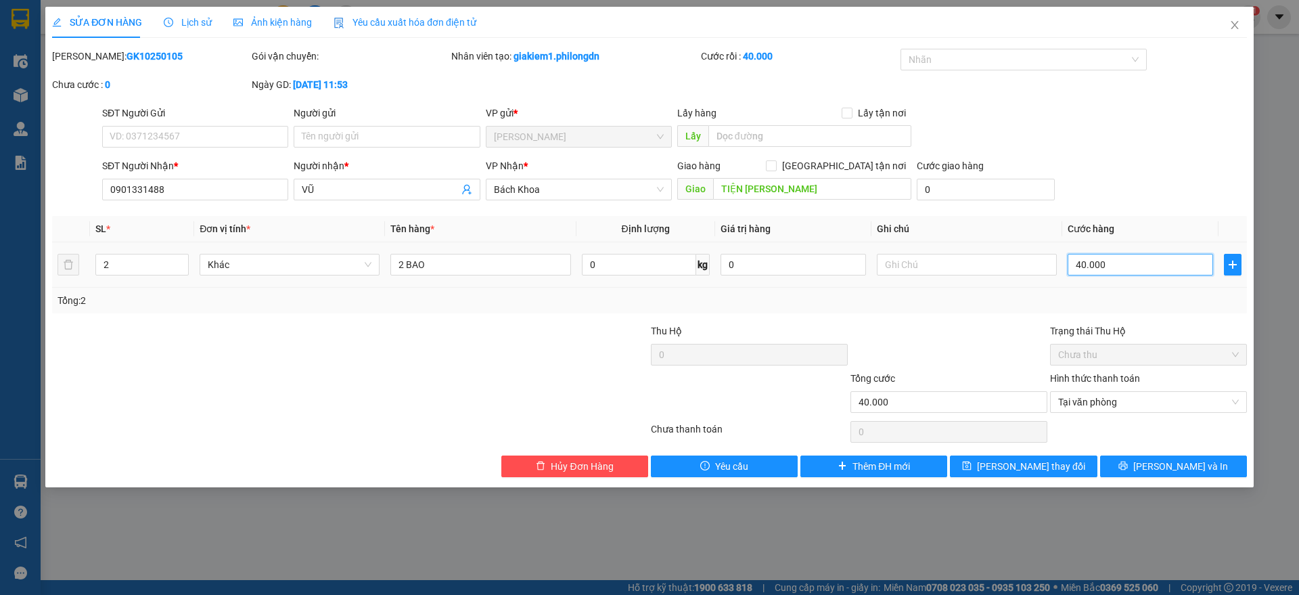
click at [1119, 273] on input "40.000" at bounding box center [1139, 265] width 145 height 22
type input "8"
type input "80"
type input "800"
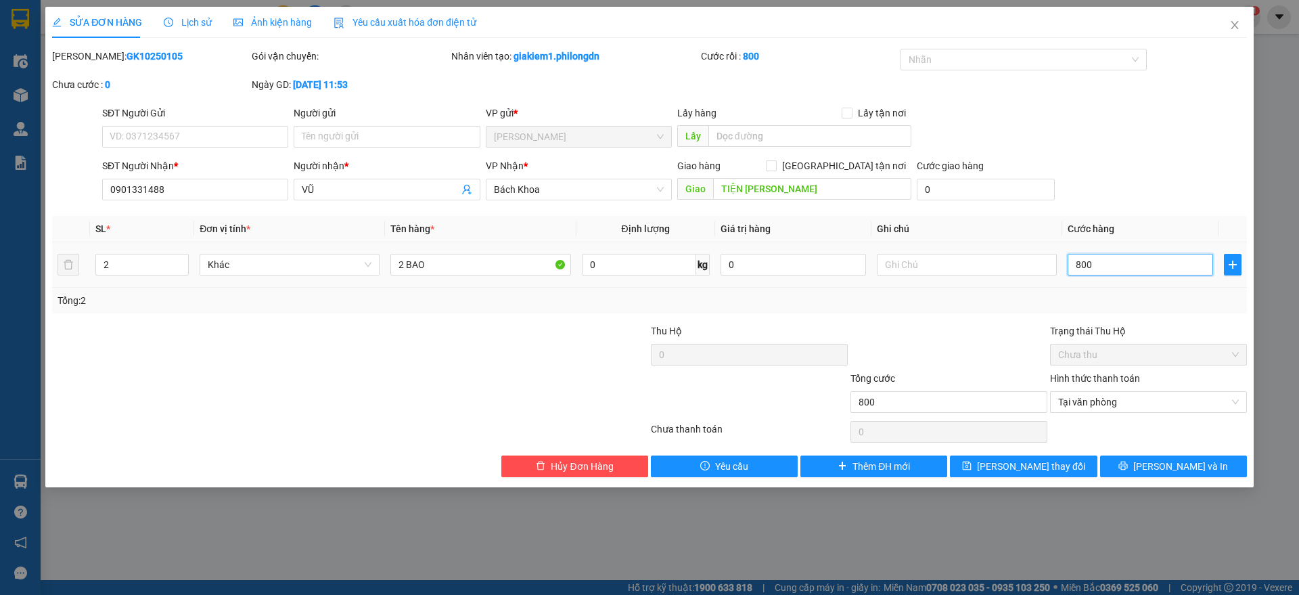
type input "8.000"
type input "80.000"
click at [1161, 467] on span "[PERSON_NAME] và In" at bounding box center [1180, 466] width 95 height 15
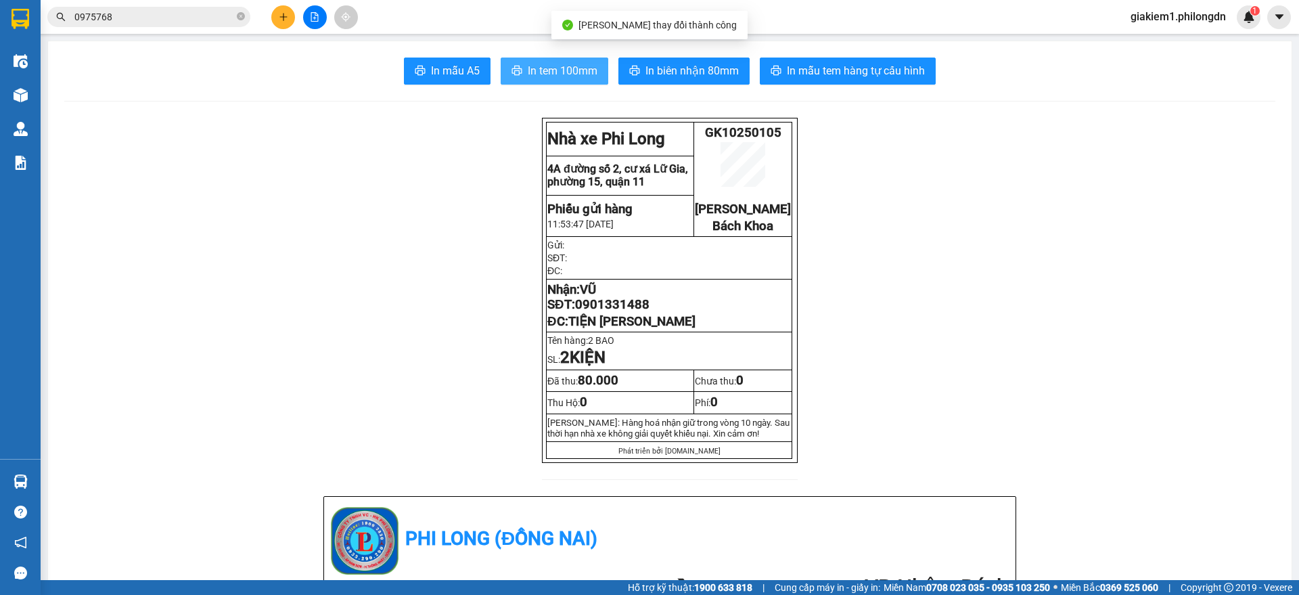
click at [564, 59] on button "In tem 100mm" at bounding box center [555, 70] width 108 height 27
click at [614, 312] on span "0901331488" at bounding box center [612, 304] width 74 height 15
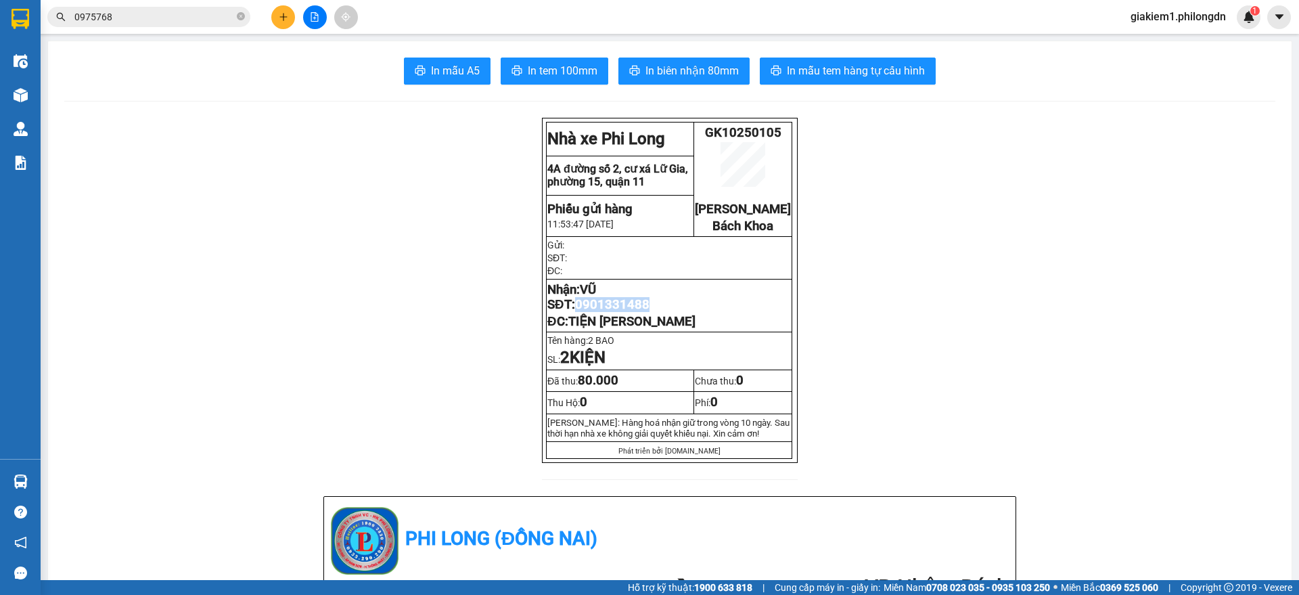
click at [614, 312] on span "0901331488" at bounding box center [612, 304] width 74 height 15
copy span "0901331488"
